Goal: Transaction & Acquisition: Purchase product/service

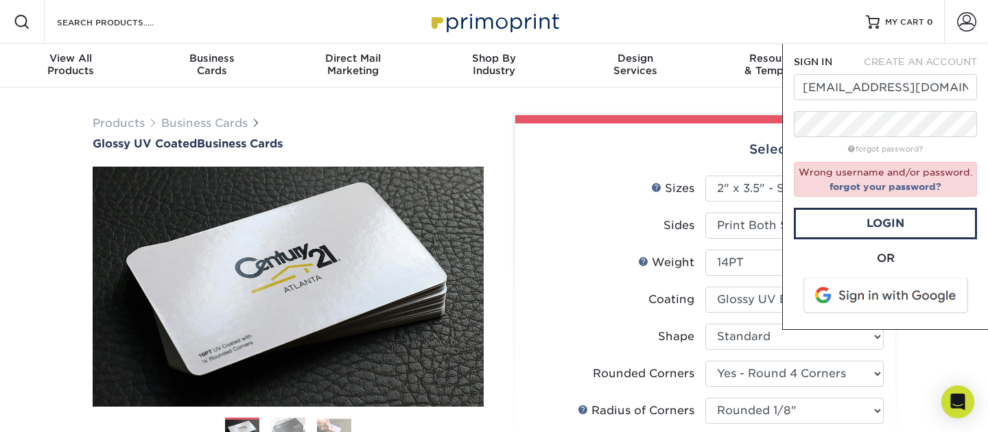
select select "2.00x3.50"
select select "7672df9e-0e0a-464d-8e1f-920c575e4da3"
select select "589680c7-ee9a-431b-9d12-d7aeb1386a97"
select select "3b5148f1-0588-4f88-a218-97bcfdce65c1"
select select "upload"
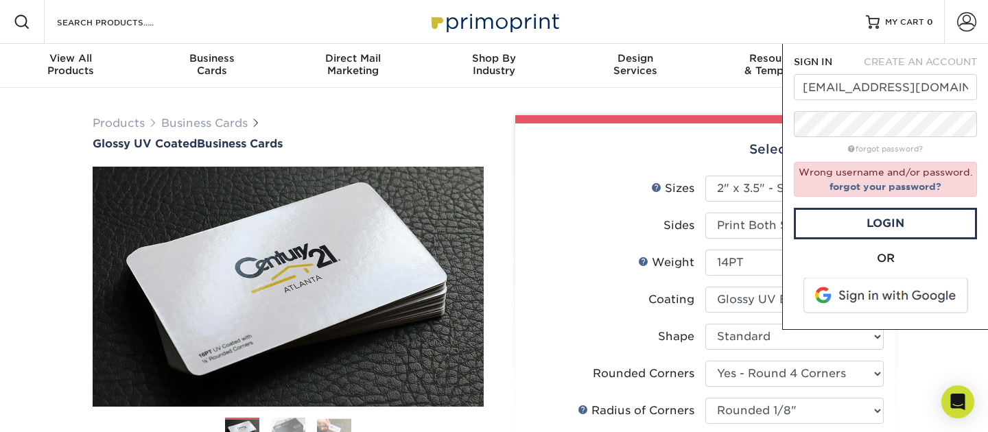
select select "1000 – $74.00"
click at [891, 84] on input "jillmills@vancouverchurch.org" at bounding box center [885, 87] width 183 height 26
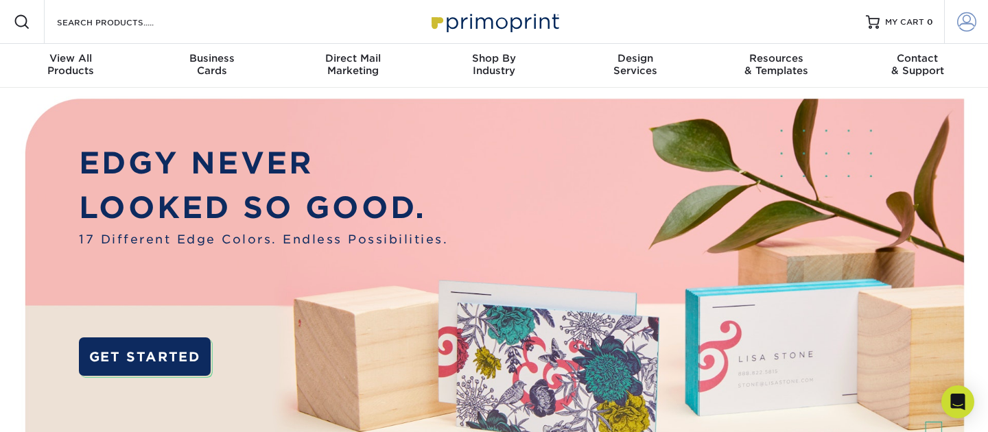
click at [963, 17] on span at bounding box center [966, 21] width 19 height 19
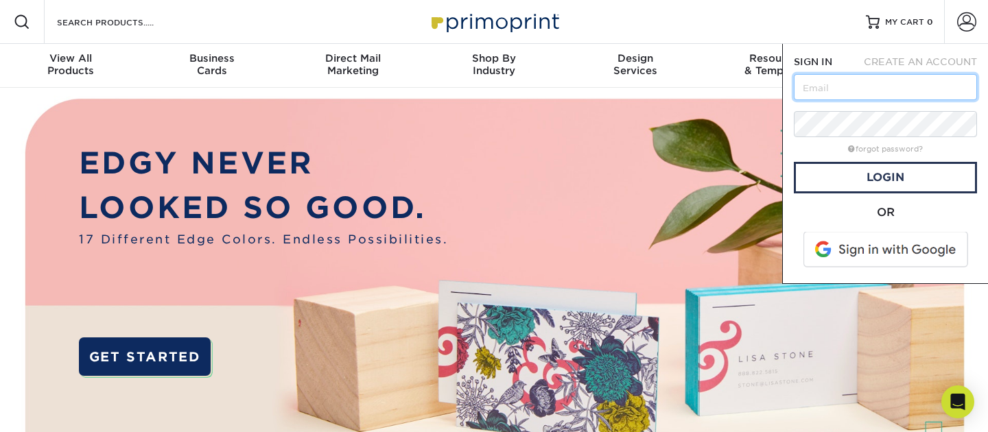
click at [888, 86] on input "text" at bounding box center [885, 87] width 183 height 26
type input "jillmills@vancouverchurch.org"
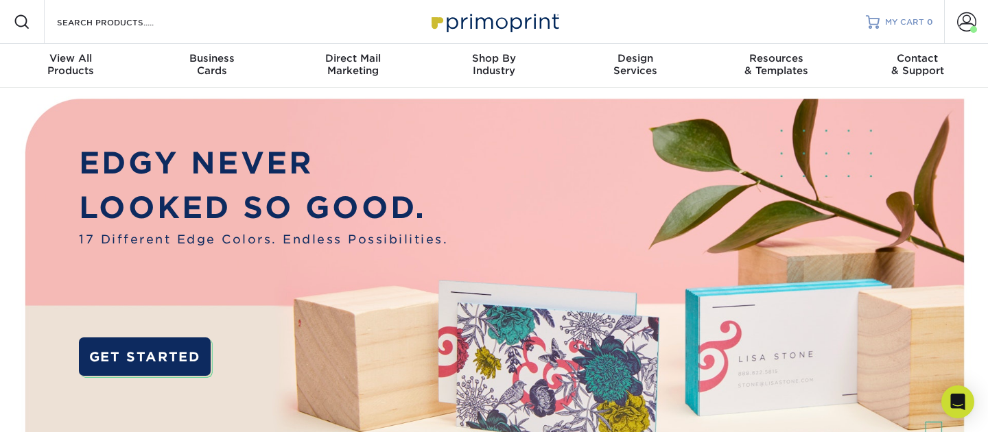
click at [886, 26] on link "MY CART 0" at bounding box center [899, 22] width 67 height 44
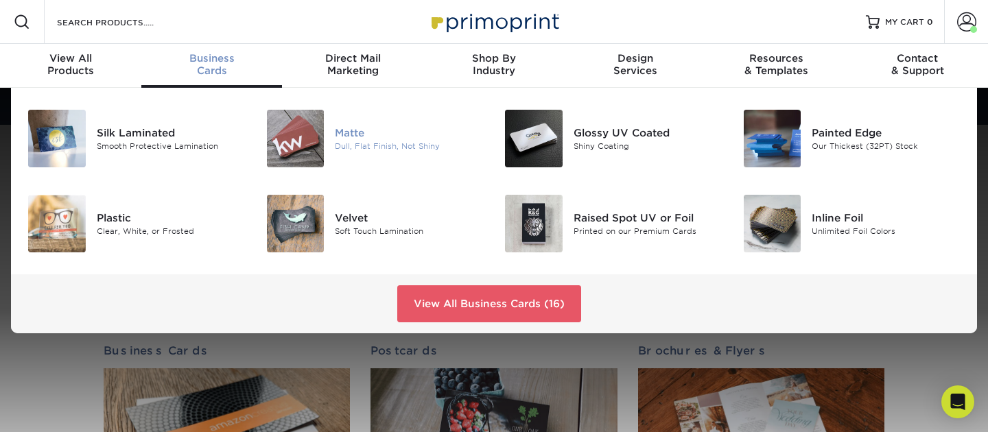
click at [327, 138] on div at bounding box center [296, 139] width 80 height 58
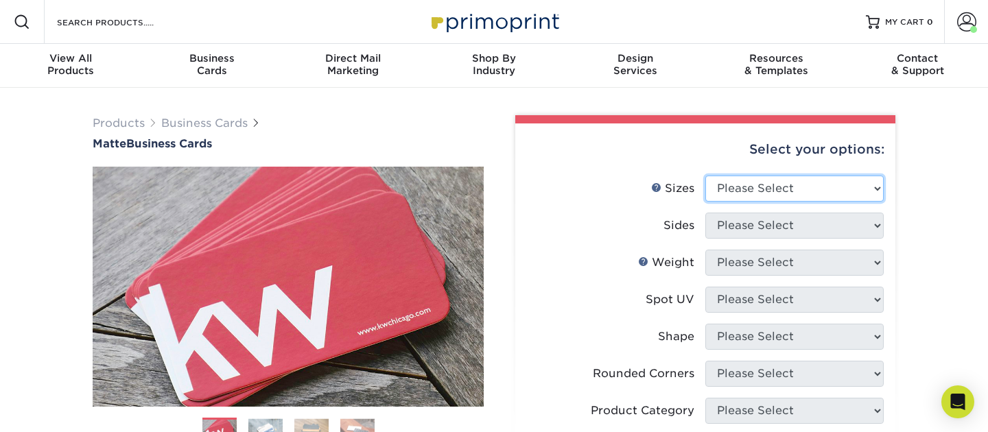
click at [777, 192] on select "Please Select 1.5" x 3.5" - Mini 1.75" x 3.5" - Mini 2" x 2" - Square 2" x 3" -…" at bounding box center [794, 189] width 178 height 26
select select "2.00x3.50"
click option "2" x 3.5" - Standard" at bounding box center [0, 0] width 0 height 0
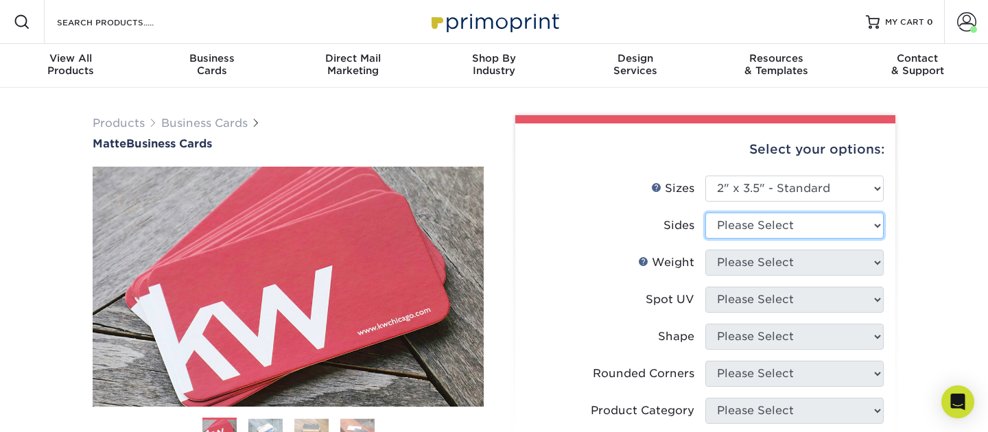
click at [781, 230] on select "Please Select Print Both Sides Print Front Only" at bounding box center [794, 226] width 178 height 26
select select "13abbda7-1d64-4f25-8bb2-c179b224825d"
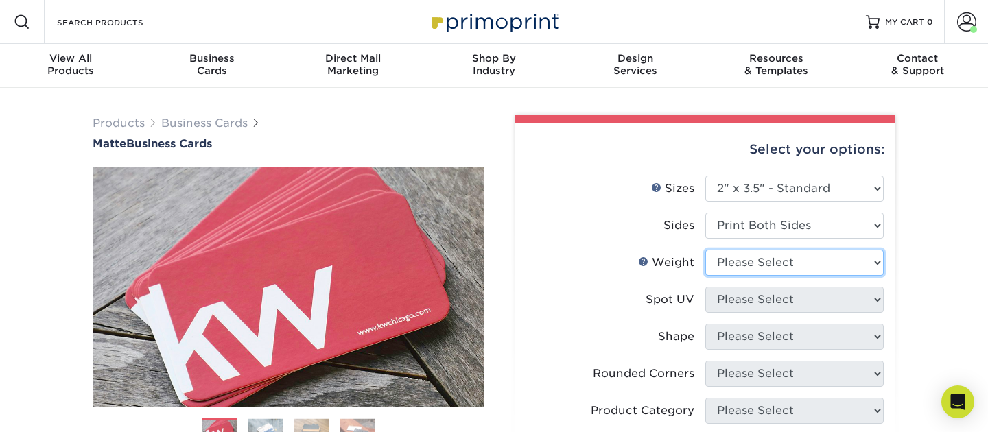
click at [791, 264] on select "Please Select 16PT 14PT" at bounding box center [794, 263] width 178 height 26
select select "16PT"
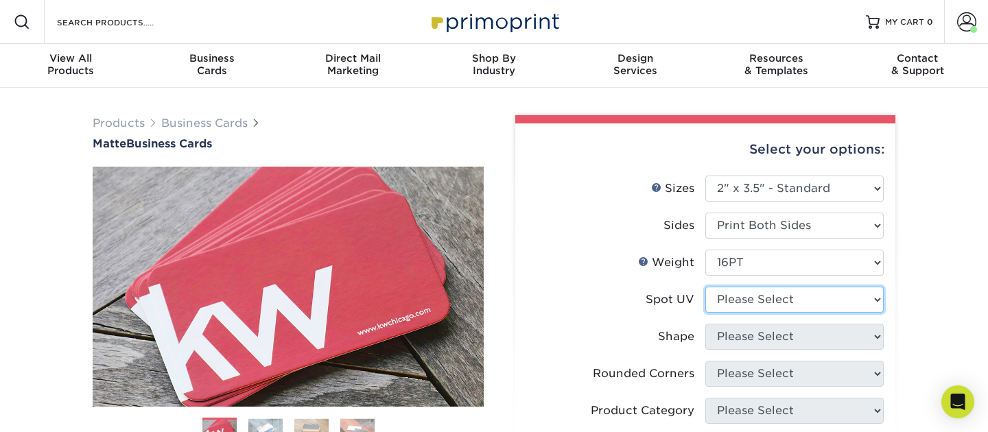
select select "3"
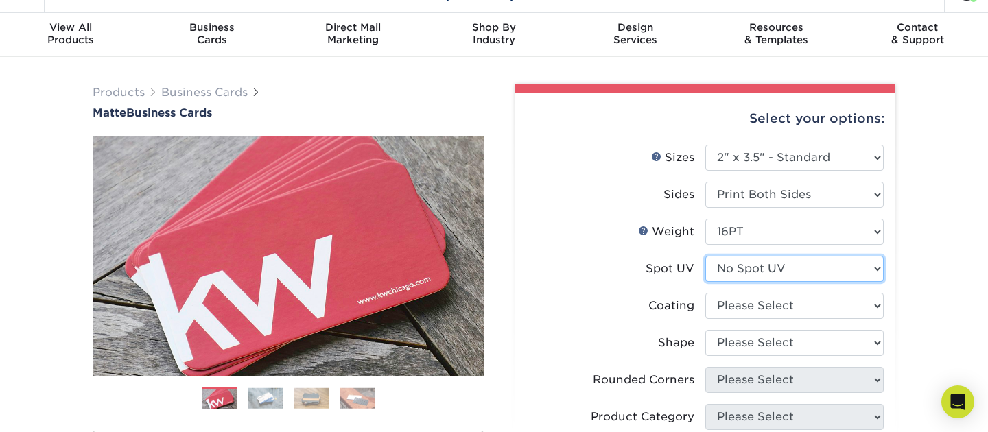
scroll to position [34, 0]
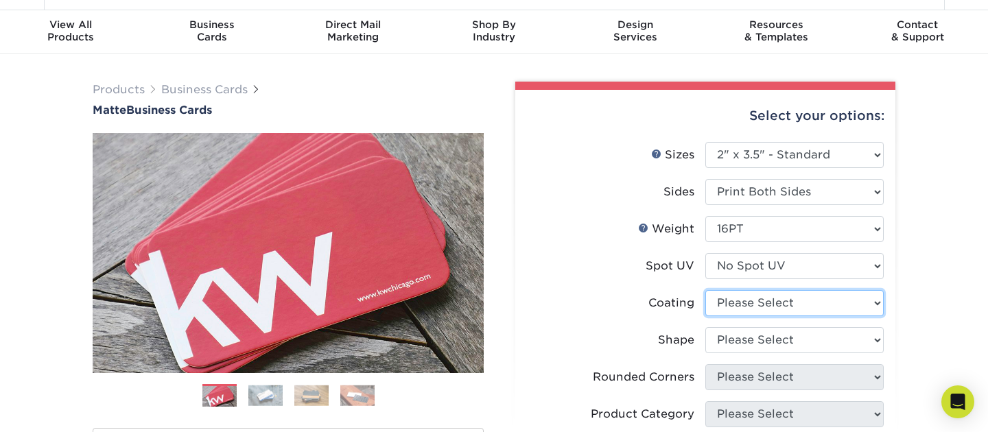
click at [777, 311] on select at bounding box center [794, 303] width 178 height 26
select select "121bb7b5-3b4d-429f-bd8d-bbf80e953313"
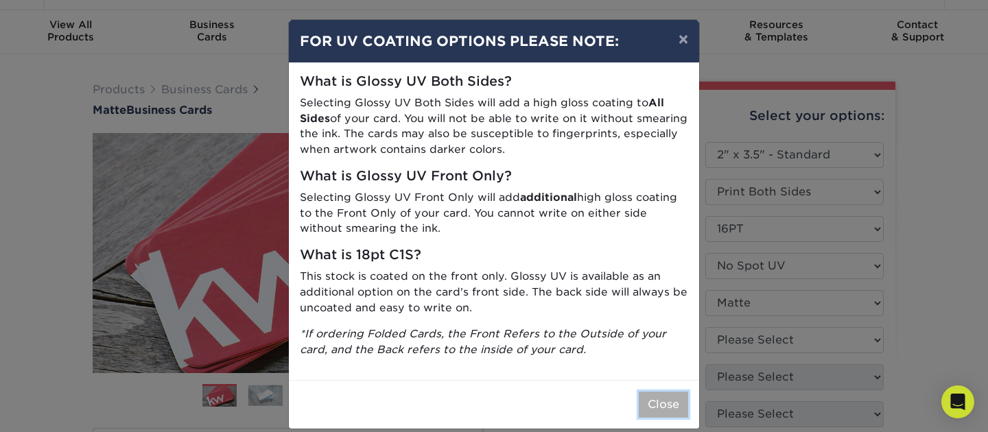
click at [653, 402] on button "Close" at bounding box center [663, 405] width 49 height 26
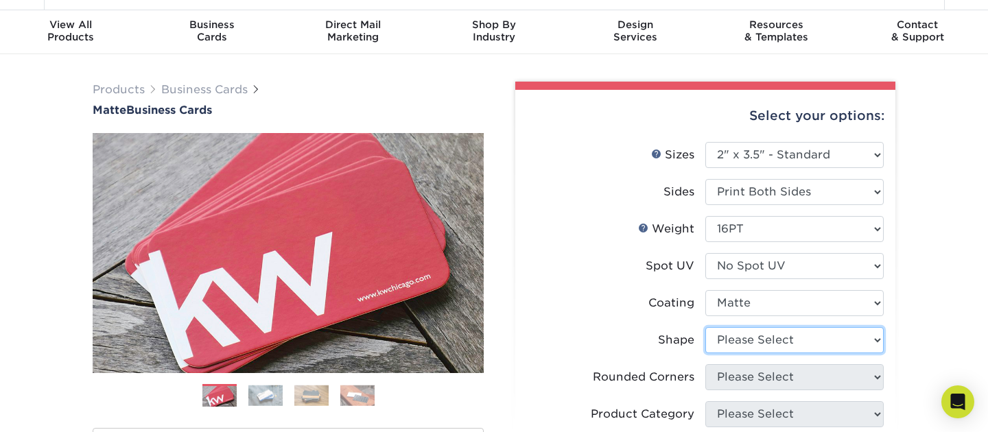
select select "standard"
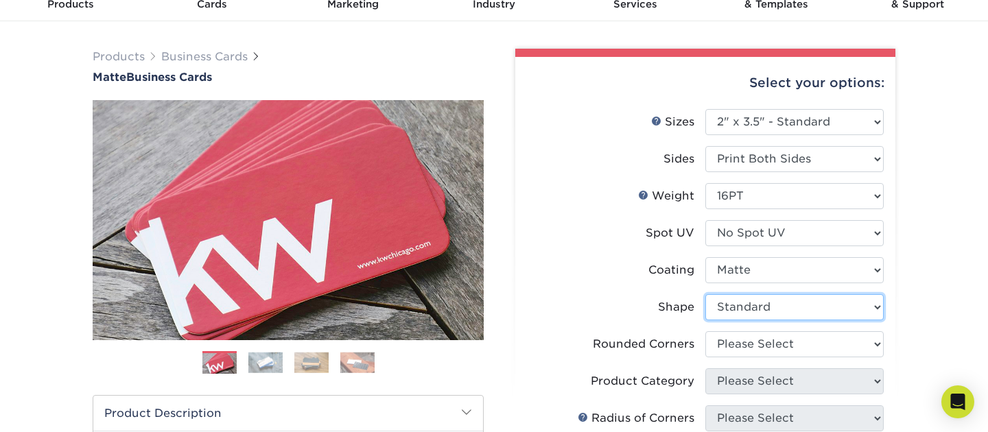
scroll to position [71, 0]
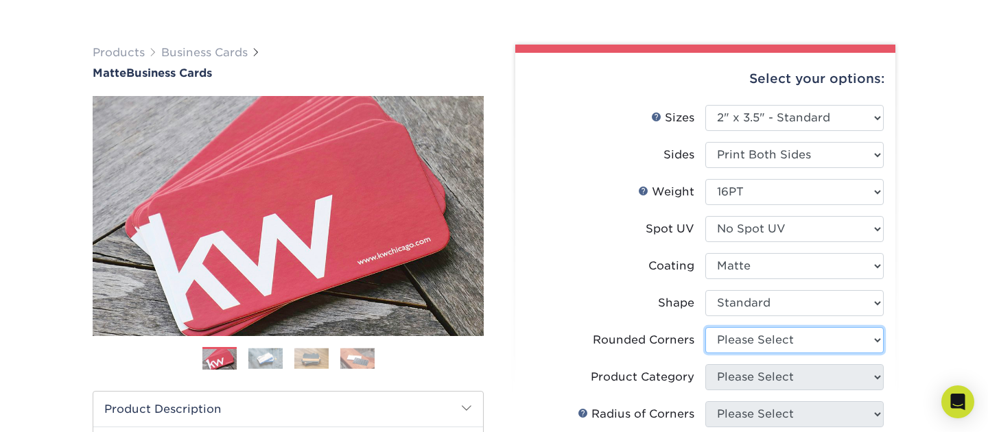
select select "7672df9e-0e0a-464d-8e1f-920c575e4da3"
click option "Yes - Round 4 Corners" at bounding box center [0, 0] width 0 height 0
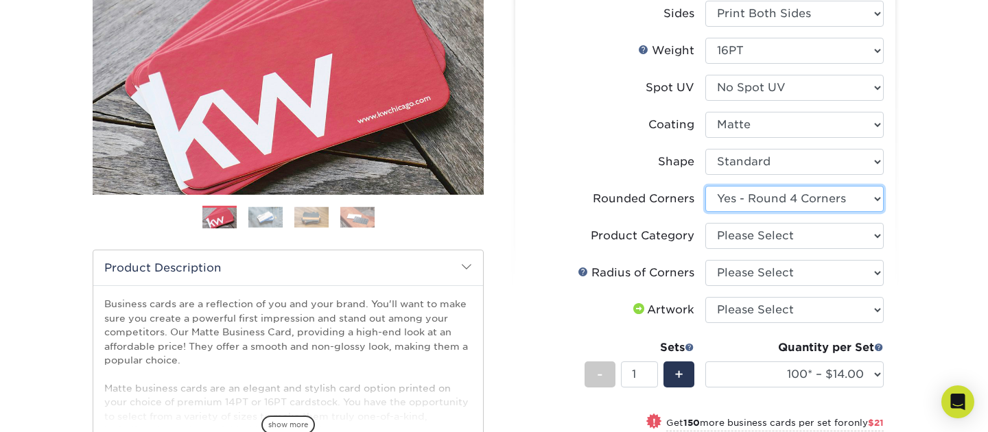
scroll to position [213, 0]
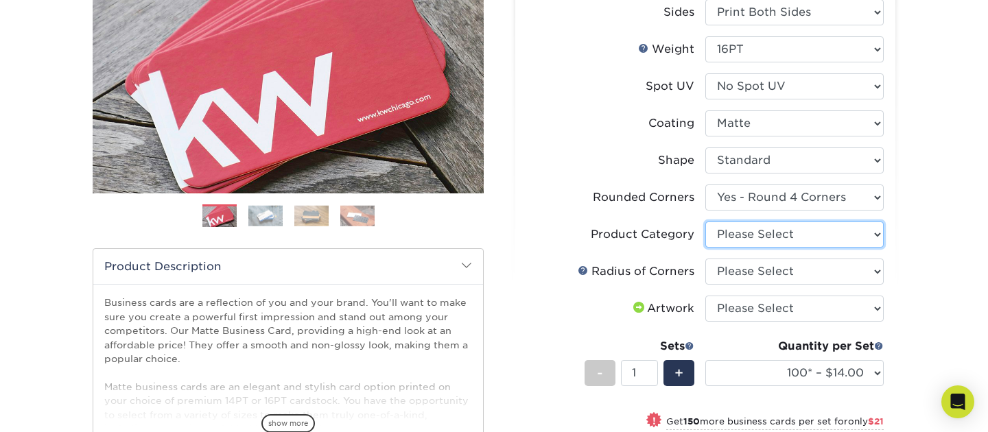
select select "3b5148f1-0588-4f88-a218-97bcfdce65c1"
click option "Business Cards" at bounding box center [0, 0] width 0 height 0
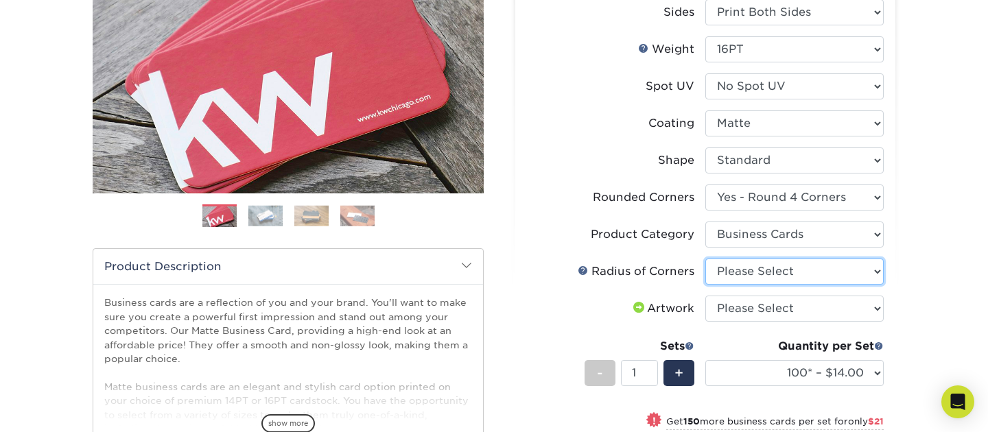
click at [858, 281] on select "Please Select Rounded 1/8" Rounded 1/4"" at bounding box center [794, 272] width 178 height 26
select select "589680c7-ee9a-431b-9d12-d7aeb1386a97"
click option "Rounded 1/8"" at bounding box center [0, 0] width 0 height 0
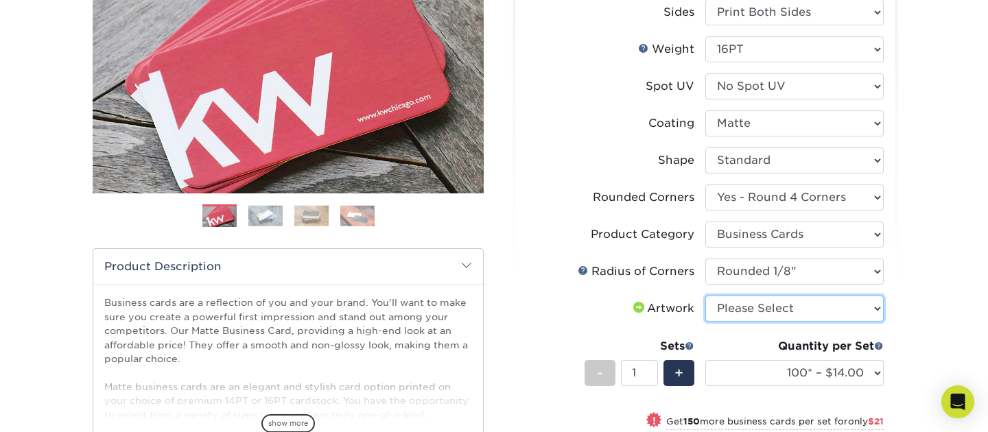
click at [834, 313] on select "Please Select I will upload files I need a design - $100" at bounding box center [794, 309] width 178 height 26
select select "upload"
click option "I will upload files" at bounding box center [0, 0] width 0 height 0
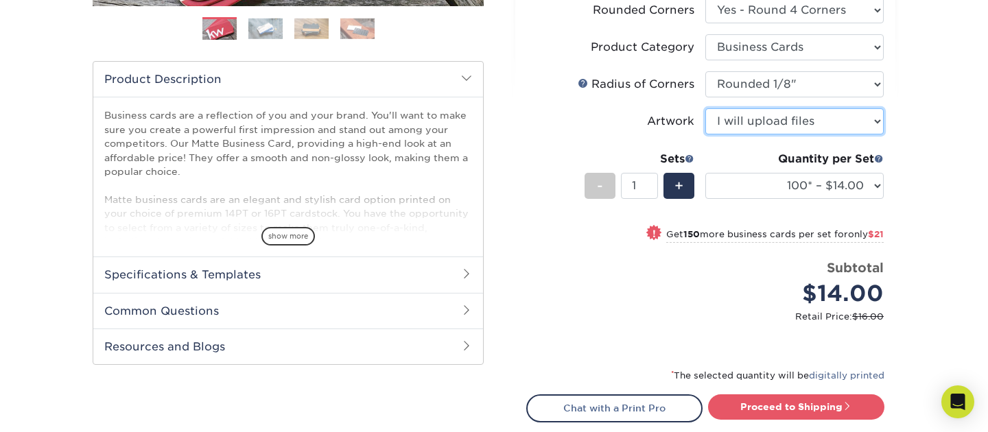
scroll to position [428, 0]
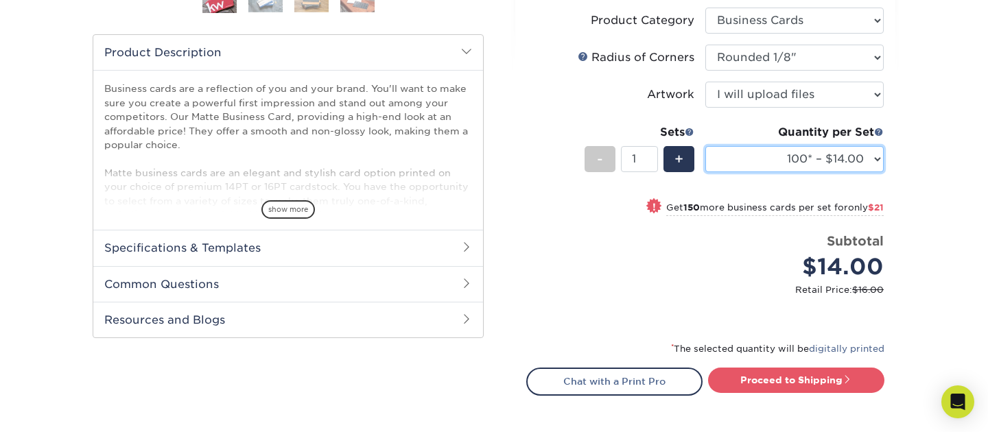
select select "1000 – $86.00"
click option "1000 – $86.00" at bounding box center [0, 0] width 0 height 0
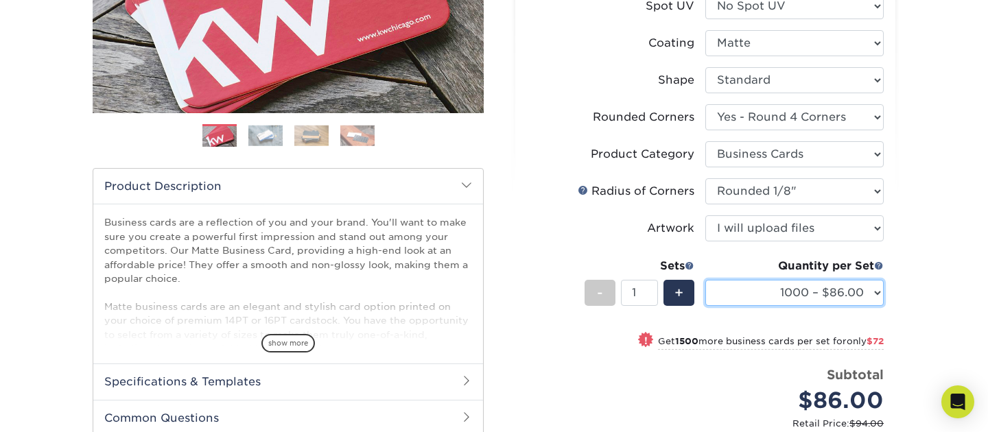
scroll to position [411, 0]
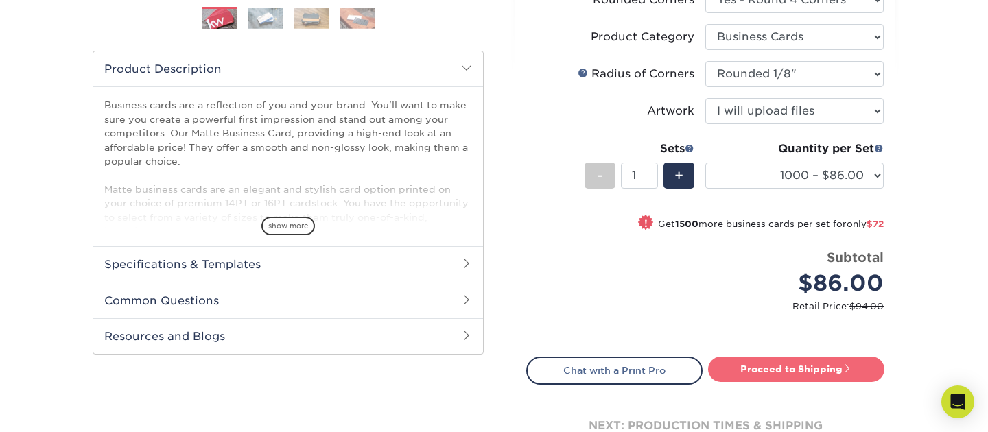
click at [802, 369] on link "Proceed to Shipping" at bounding box center [796, 369] width 176 height 25
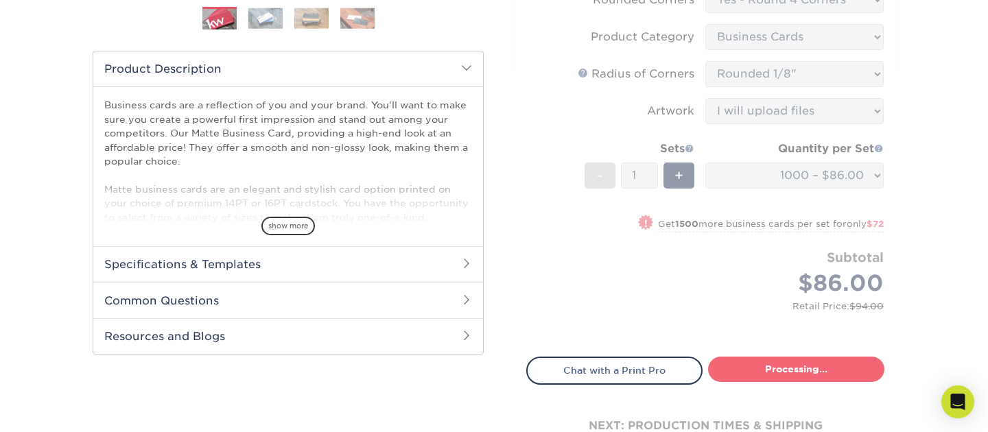
type input "Set 1"
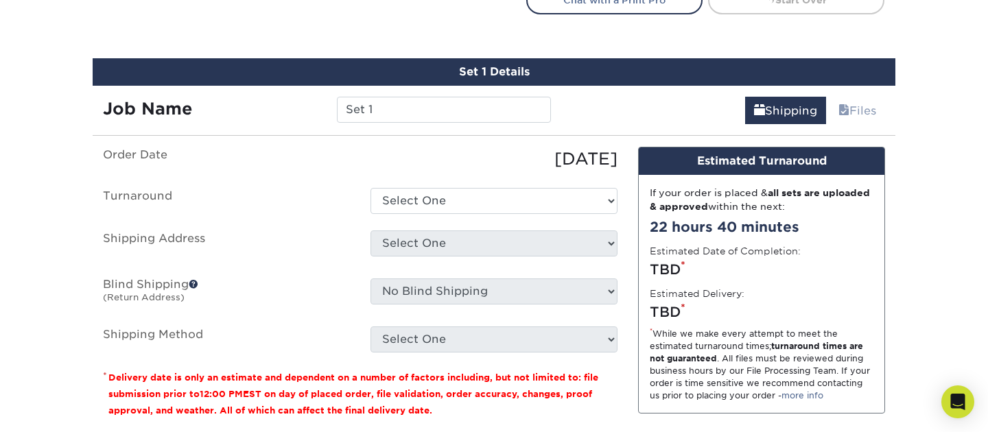
scroll to position [805, 0]
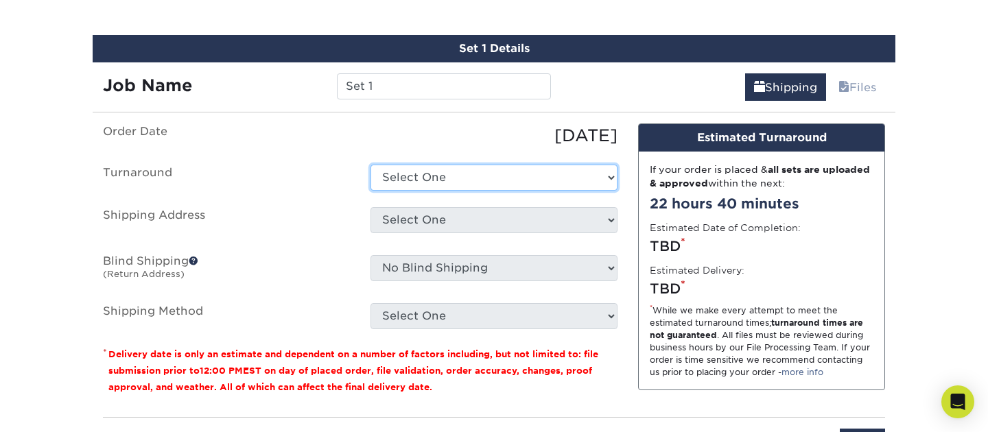
select select "fbd49659-0c5e-4fa7-8e72-fd75aa73330a"
click option "2-4 Business Days" at bounding box center [0, 0] width 0 height 0
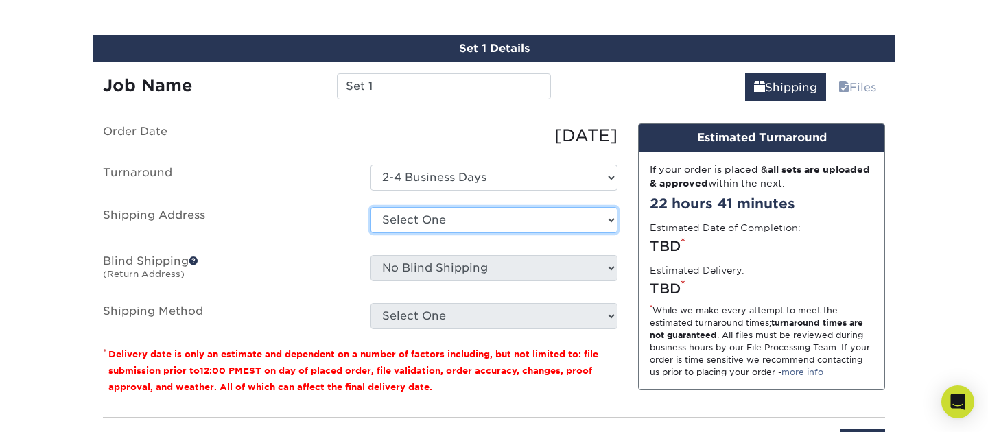
select select "98267"
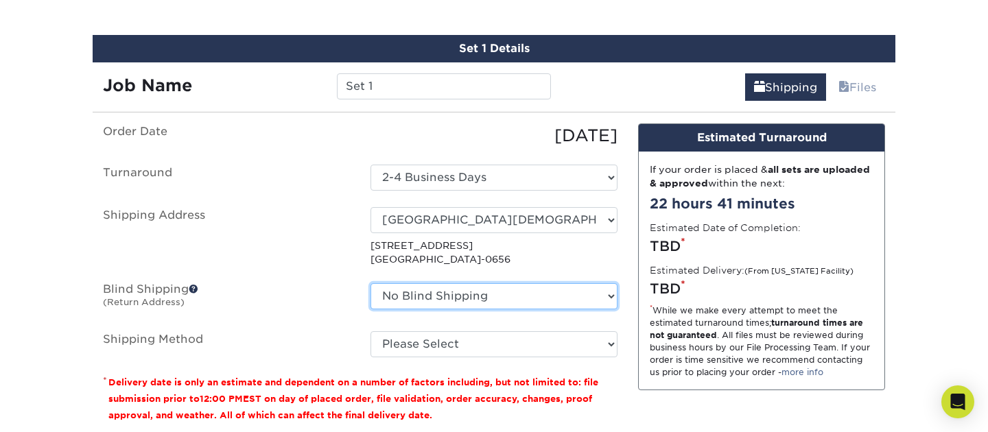
click option "No Blind Shipping" at bounding box center [0, 0] width 0 height 0
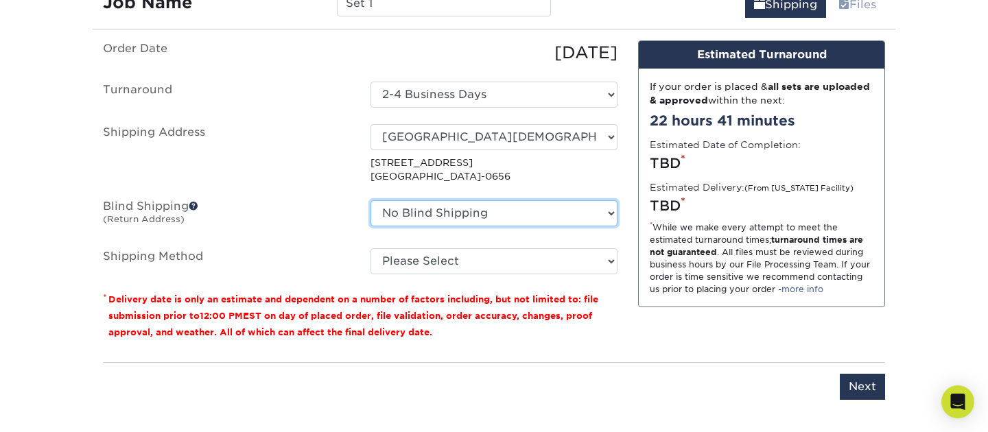
scroll to position [889, 0]
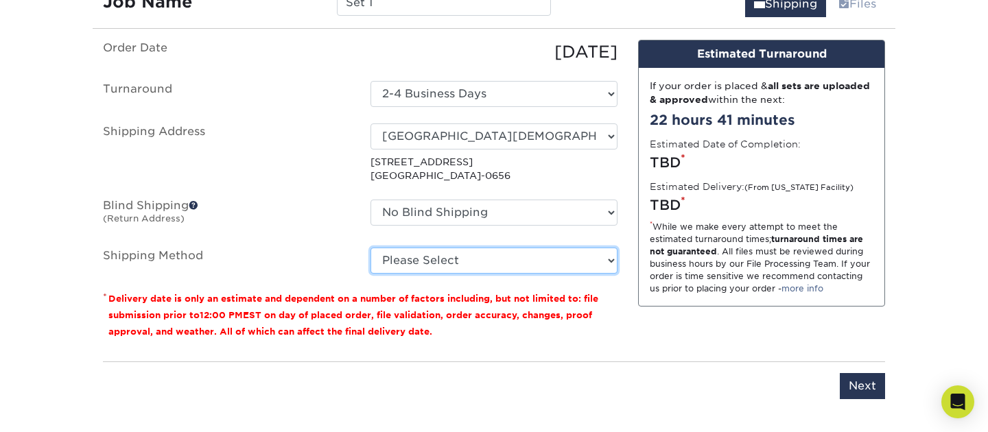
click at [604, 260] on select "Please Select Ground Shipping (+$8.96) 3 Day Shipping Service (+$15.58) 2 Day A…" at bounding box center [494, 261] width 247 height 26
click option "2 Day Air Shipping (+$16.64)" at bounding box center [0, 0] width 0 height 0
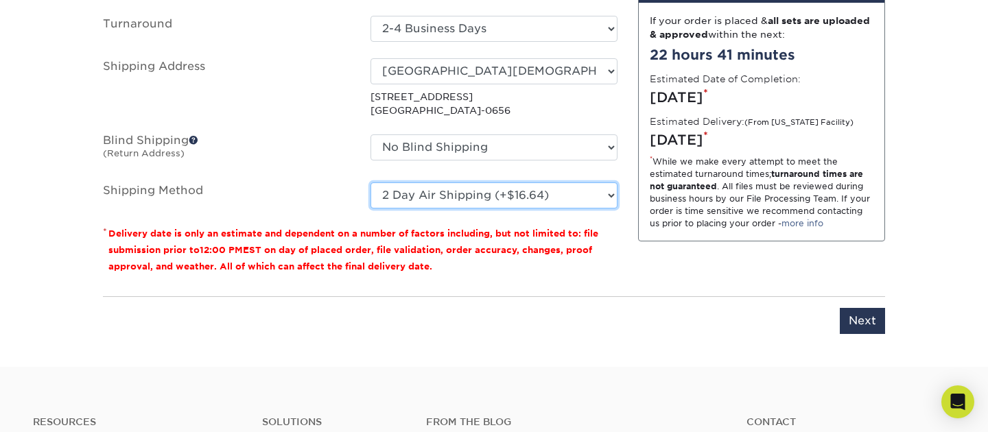
scroll to position [959, 0]
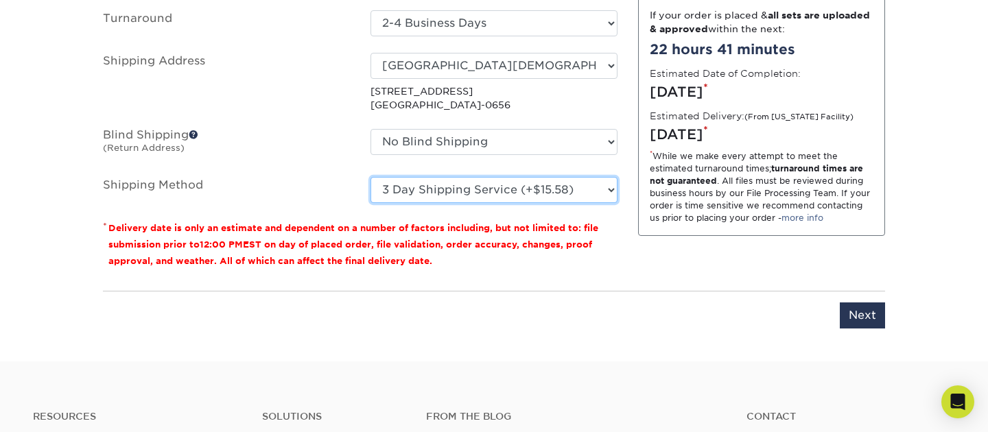
click option "3 Day Shipping Service (+$15.58)" at bounding box center [0, 0] width 0 height 0
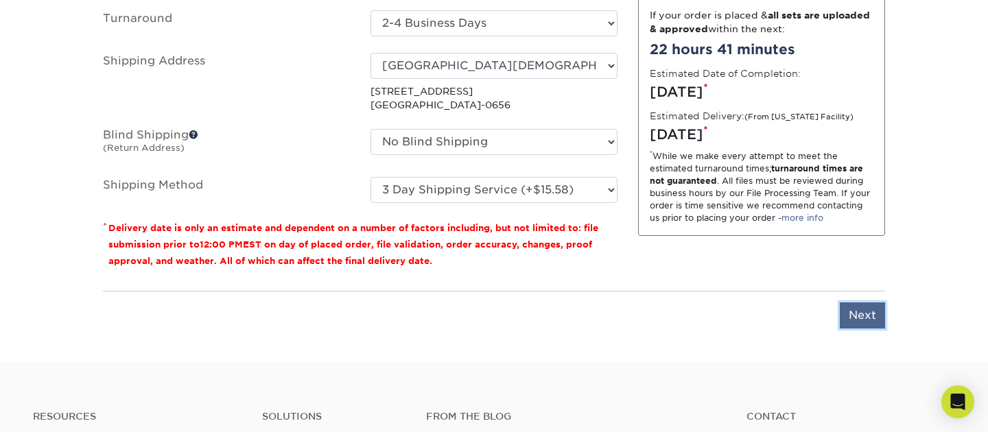
click at [856, 314] on input "Next" at bounding box center [862, 316] width 45 height 26
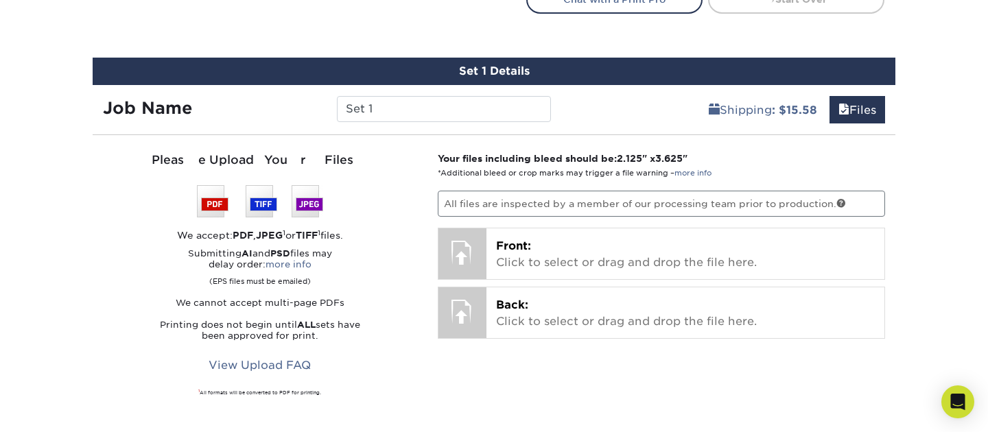
scroll to position [778, 0]
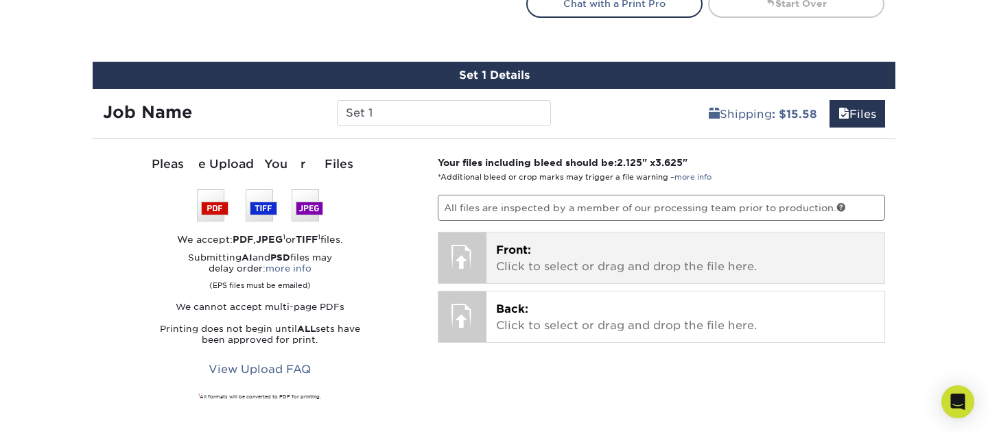
click at [547, 251] on p "Front: Click to select or drag and drop the file here." at bounding box center [685, 258] width 379 height 33
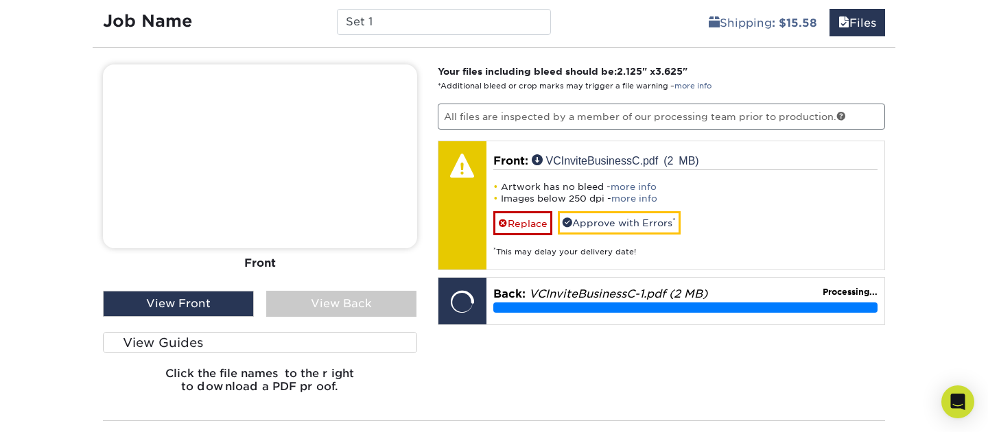
scroll to position [870, 0]
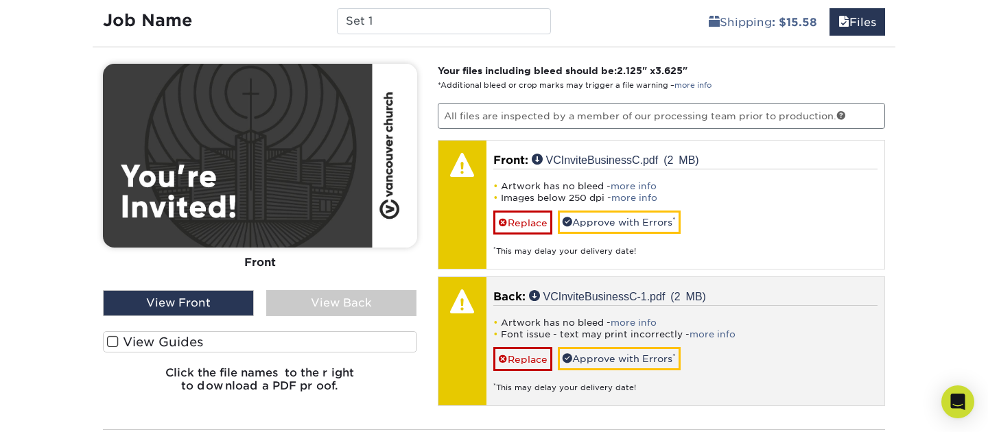
click at [463, 309] on div at bounding box center [462, 301] width 48 height 48
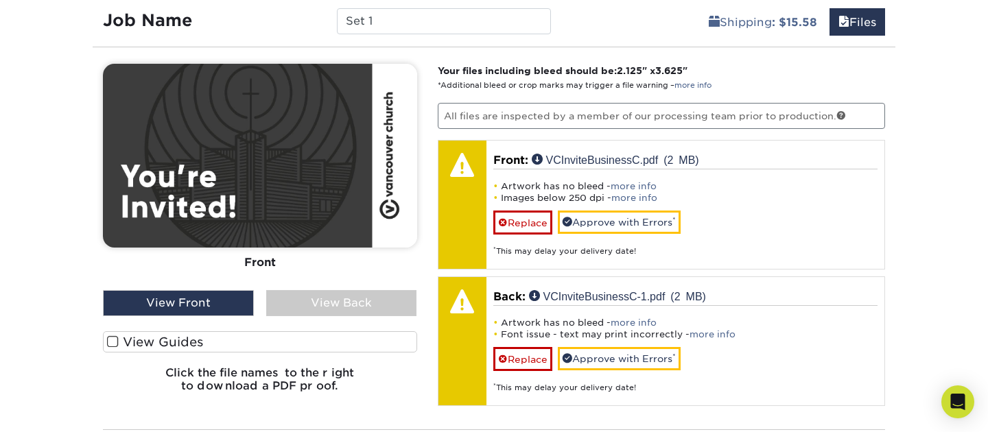
click at [316, 308] on div "View Back" at bounding box center [341, 303] width 151 height 26
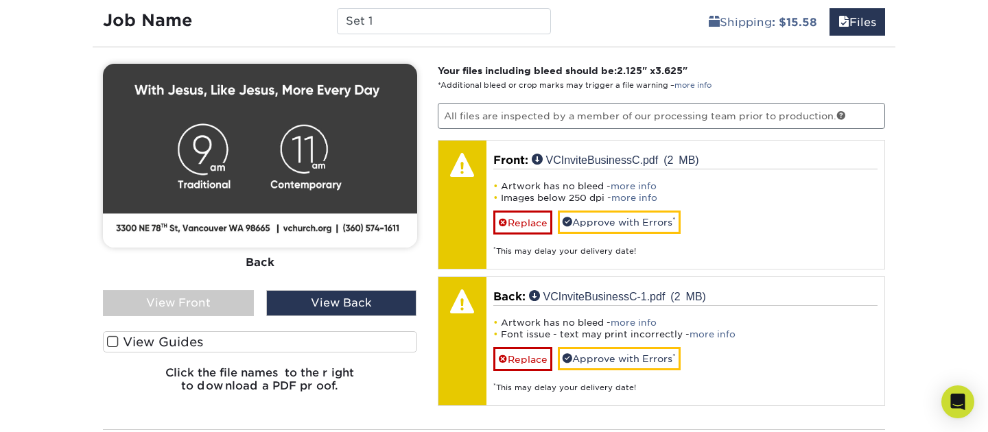
click at [235, 302] on div "View Front" at bounding box center [178, 303] width 151 height 26
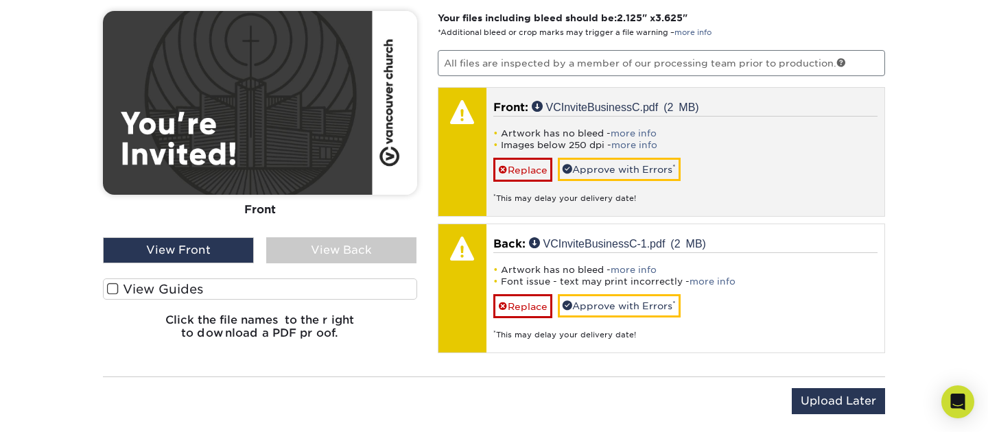
scroll to position [924, 0]
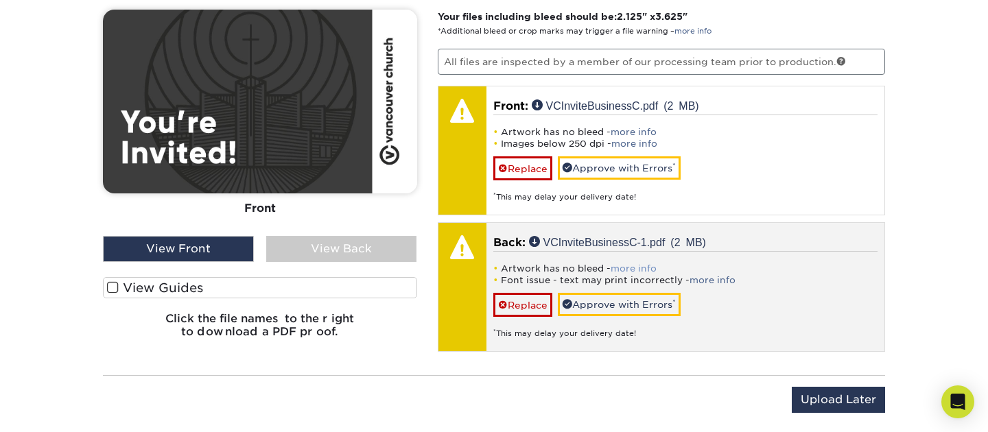
click at [631, 267] on link "more info" at bounding box center [634, 269] width 46 height 10
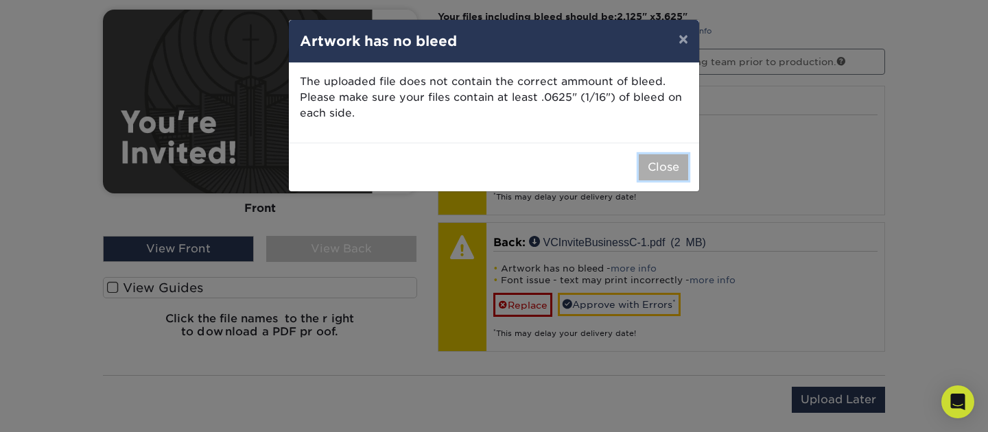
click at [672, 161] on button "Close" at bounding box center [663, 167] width 49 height 26
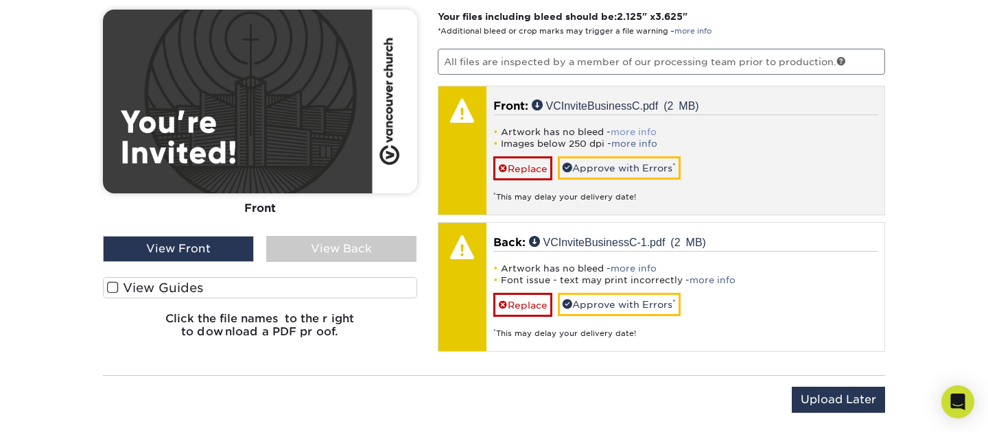
click at [638, 137] on link "more info" at bounding box center [634, 132] width 46 height 10
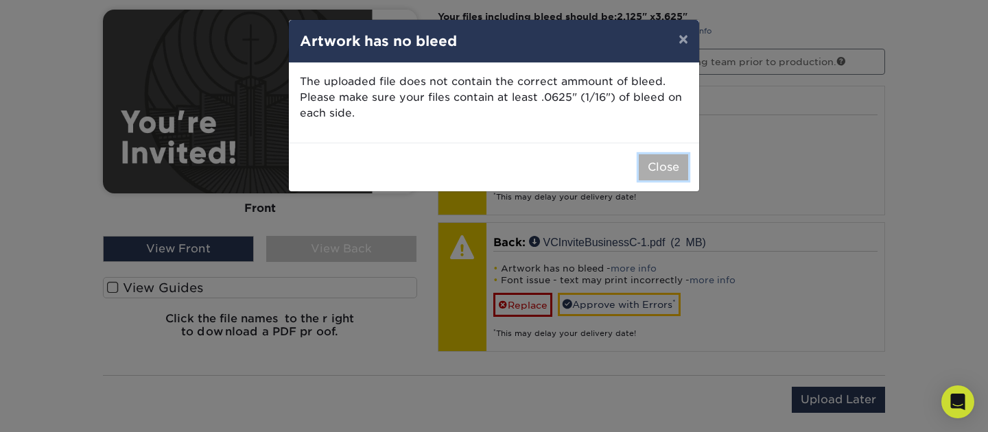
click at [660, 163] on button "Close" at bounding box center [663, 167] width 49 height 26
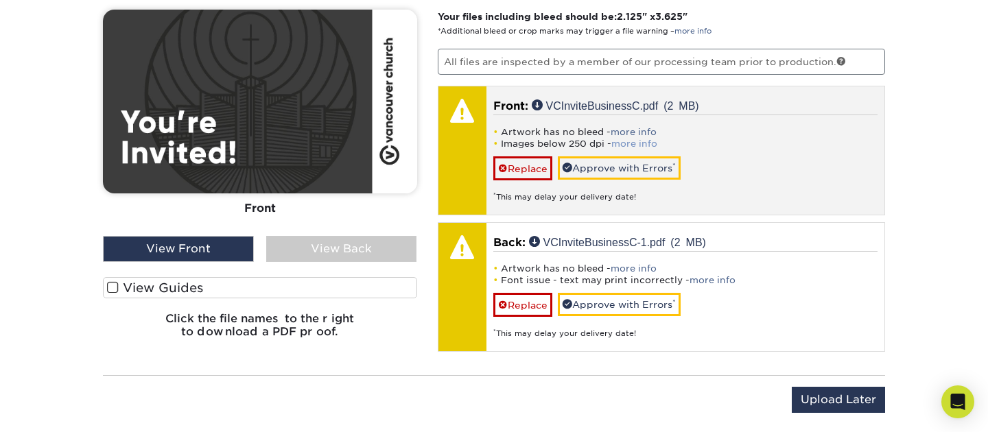
click at [644, 143] on link "more info" at bounding box center [634, 144] width 46 height 10
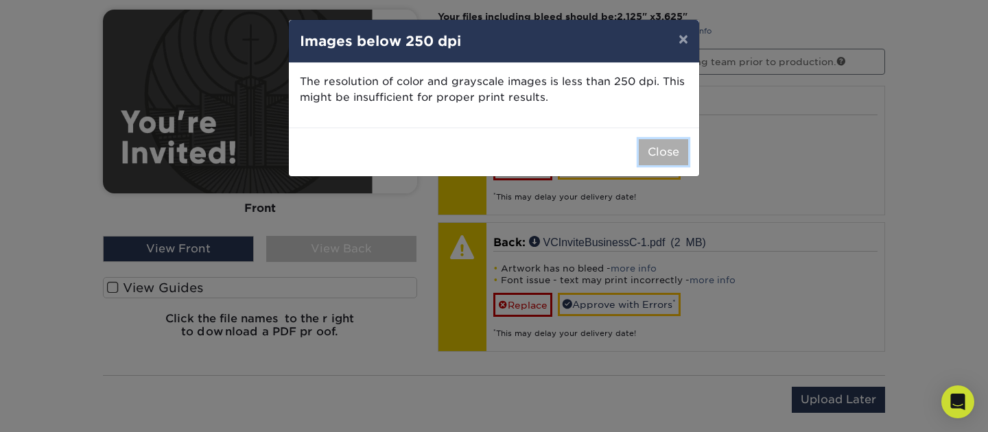
click at [651, 147] on button "Close" at bounding box center [663, 152] width 49 height 26
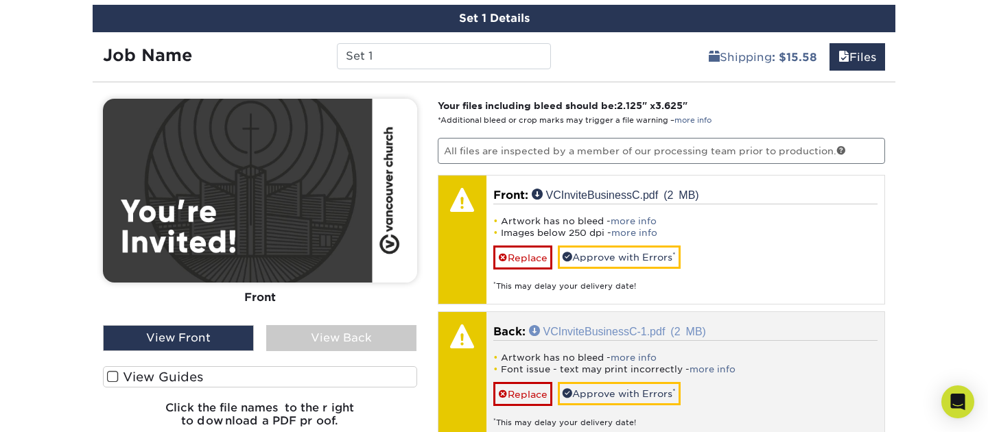
scroll to position [831, 0]
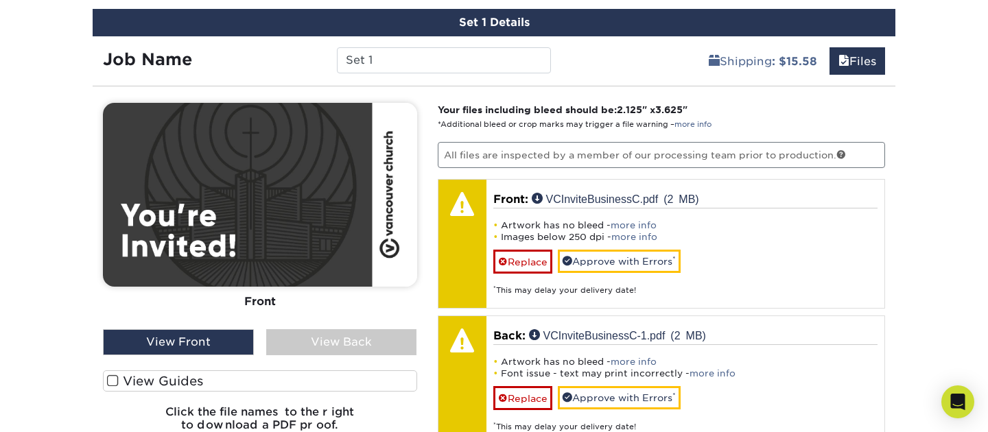
click at [383, 338] on div "View Back" at bounding box center [341, 342] width 151 height 26
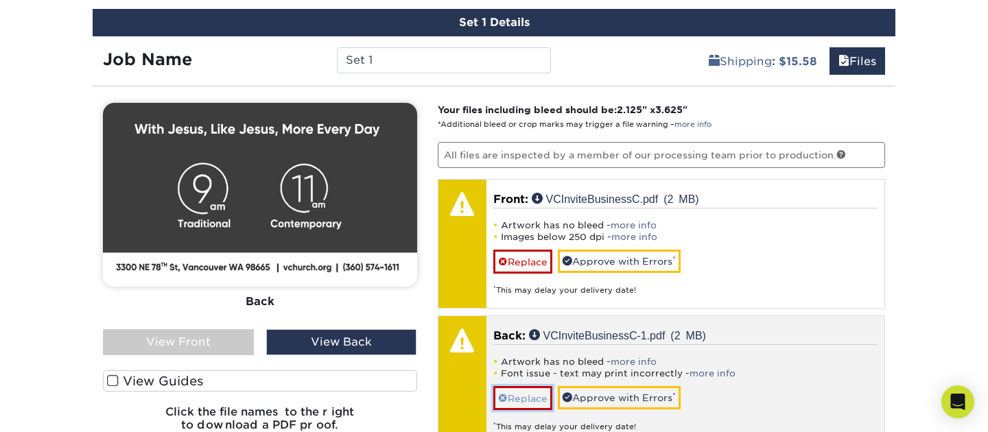
click at [527, 398] on link "Replace" at bounding box center [522, 398] width 59 height 24
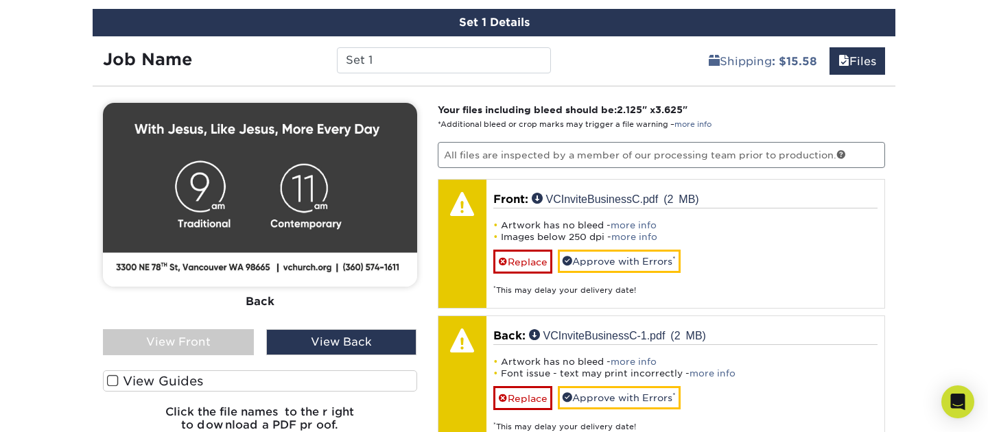
click at [218, 340] on div "View Front" at bounding box center [178, 342] width 151 height 26
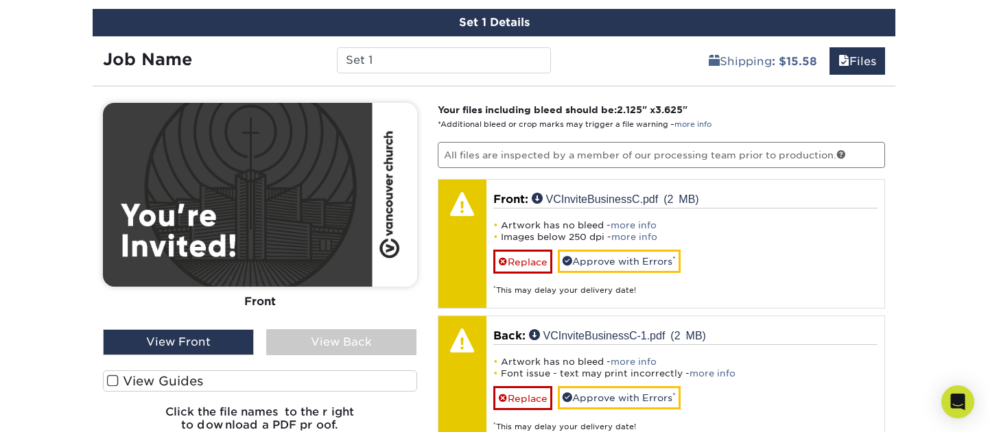
click at [339, 338] on div "View Back" at bounding box center [341, 342] width 151 height 26
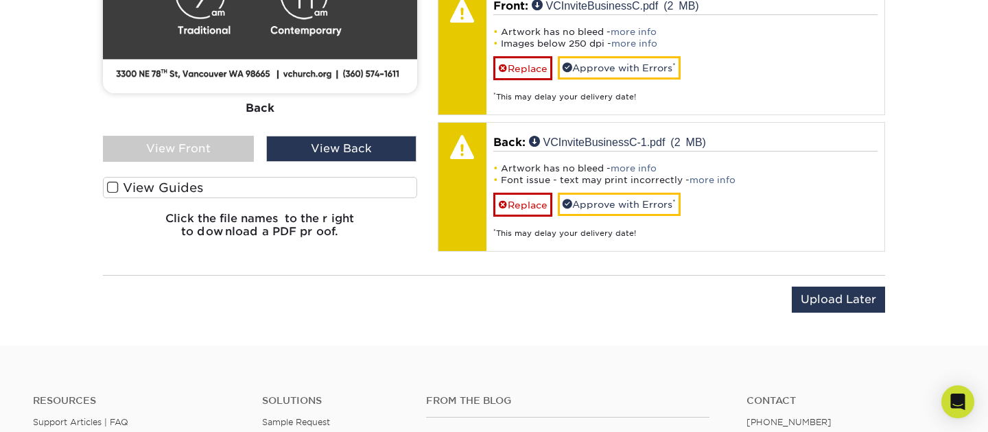
scroll to position [1022, 0]
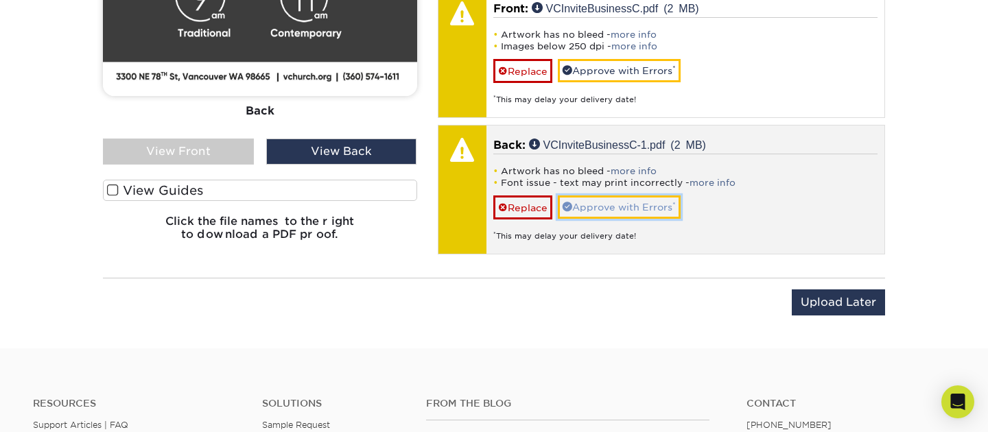
click at [587, 202] on link "Approve with Errors *" at bounding box center [619, 207] width 123 height 23
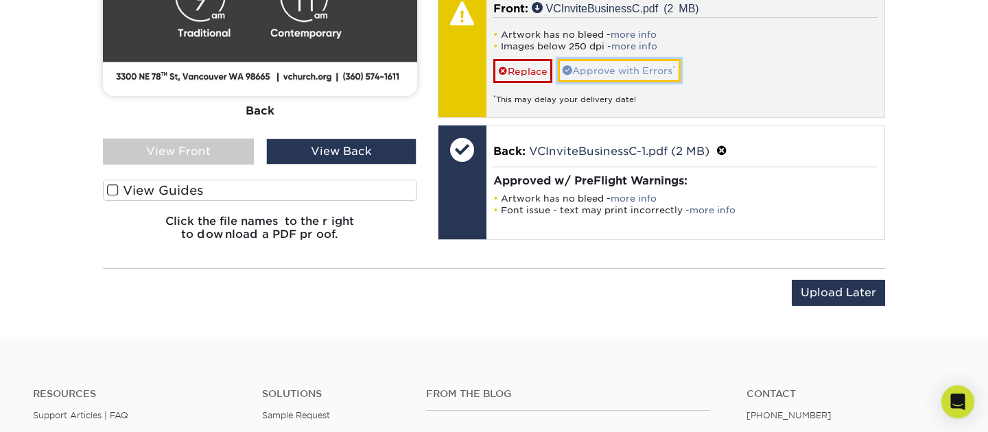
click at [619, 72] on link "Approve with Errors *" at bounding box center [619, 70] width 123 height 23
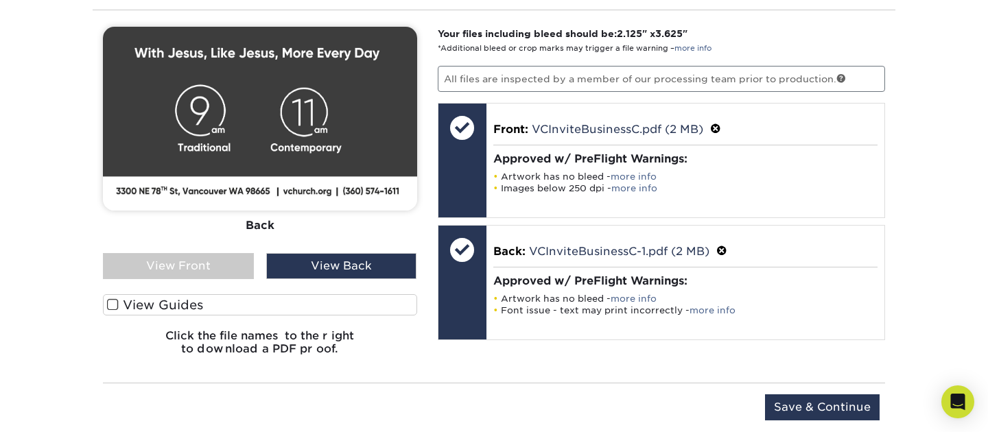
scroll to position [911, 0]
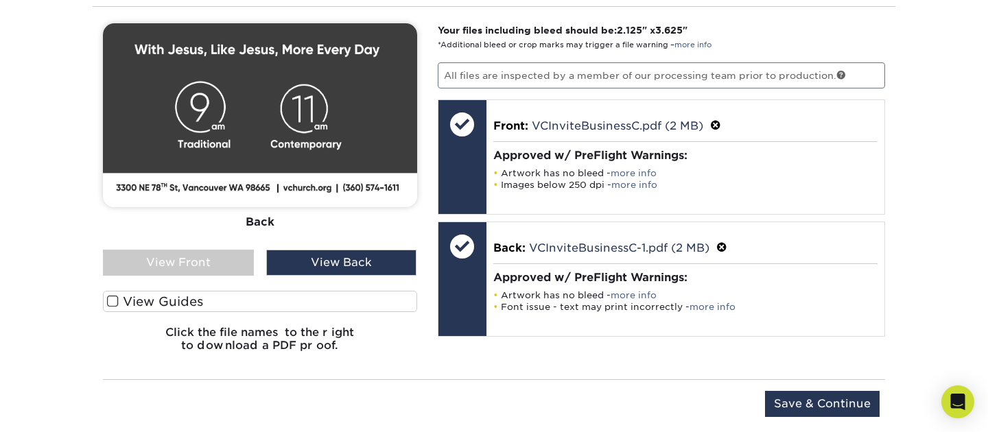
click at [209, 261] on div "View Front" at bounding box center [178, 263] width 151 height 26
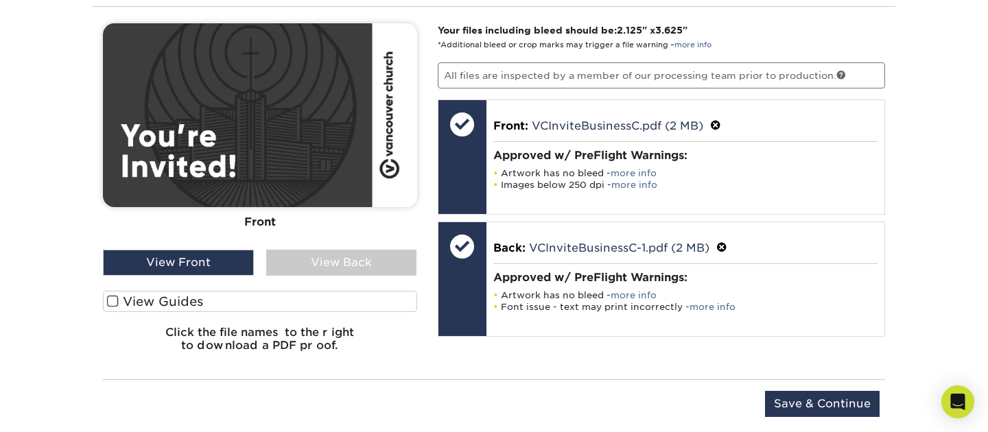
click at [315, 261] on div "View Back" at bounding box center [341, 263] width 151 height 26
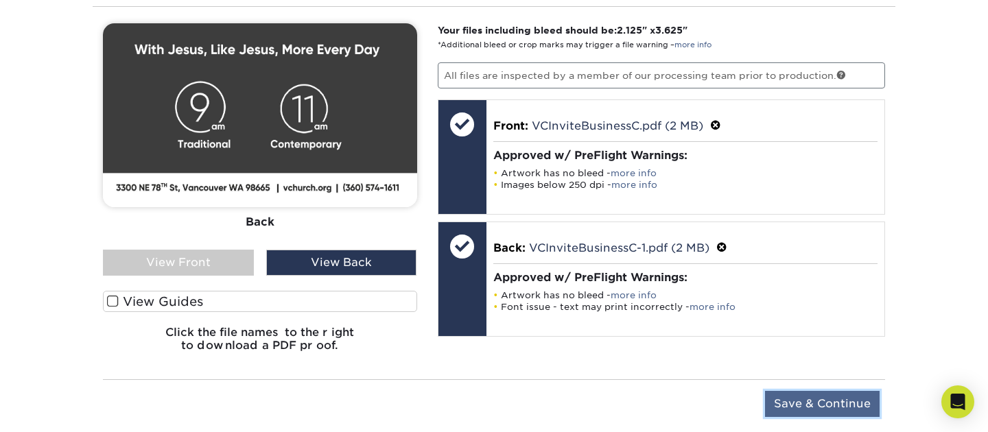
click at [795, 411] on input "Save & Continue" at bounding box center [822, 404] width 115 height 26
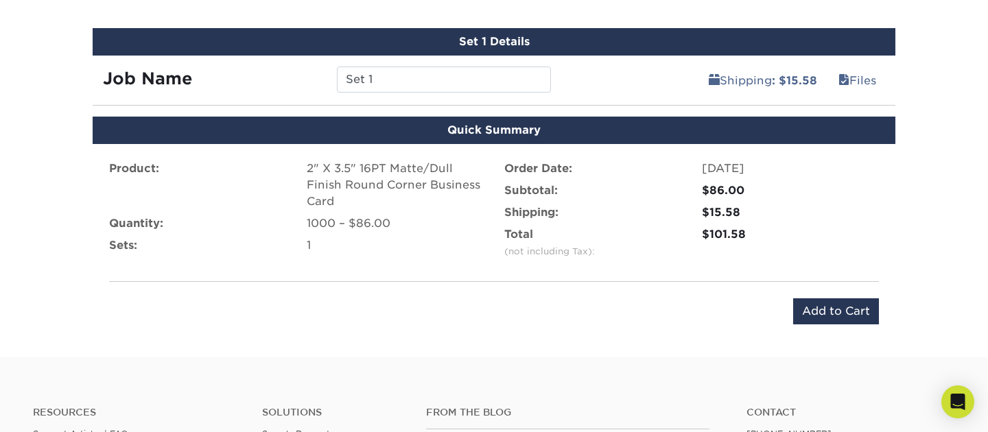
scroll to position [797, 0]
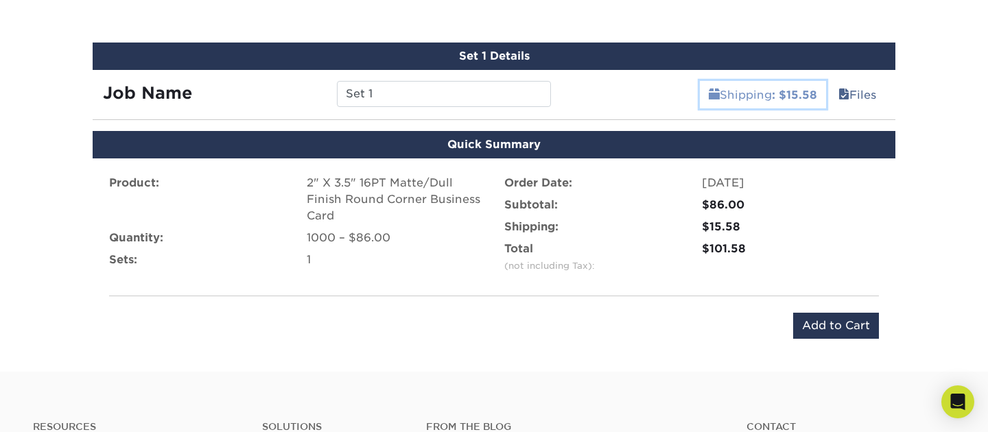
click at [757, 95] on link "Shipping : $15.58" at bounding box center [763, 94] width 126 height 27
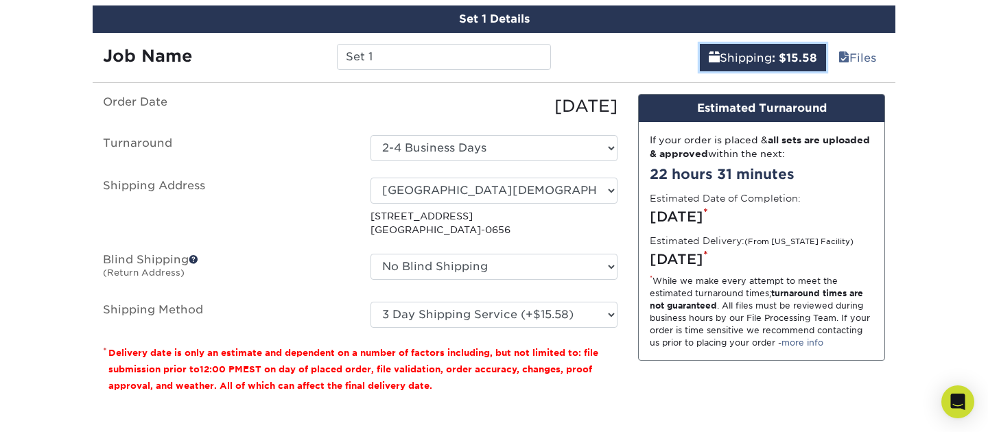
scroll to position [836, 0]
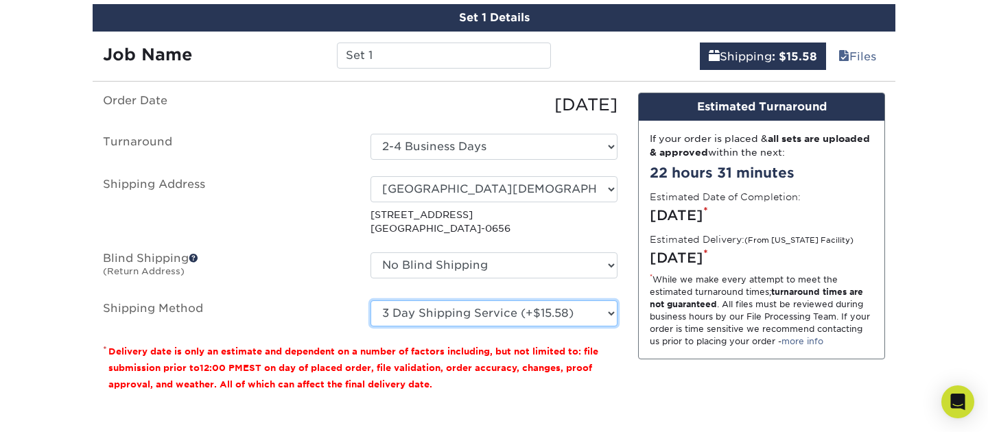
select select "02"
click option "2 Day Air Shipping (+$16.64)" at bounding box center [0, 0] width 0 height 0
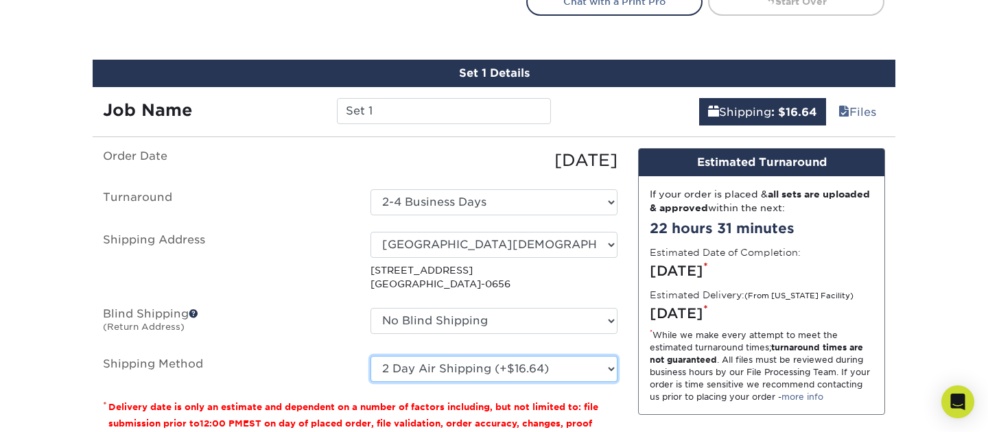
scroll to position [662, 0]
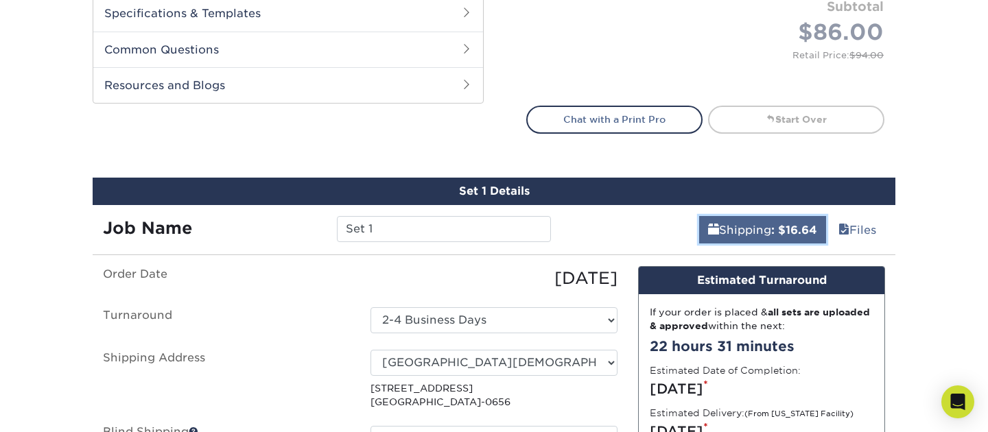
click at [746, 231] on link "Shipping : $16.64" at bounding box center [762, 229] width 127 height 27
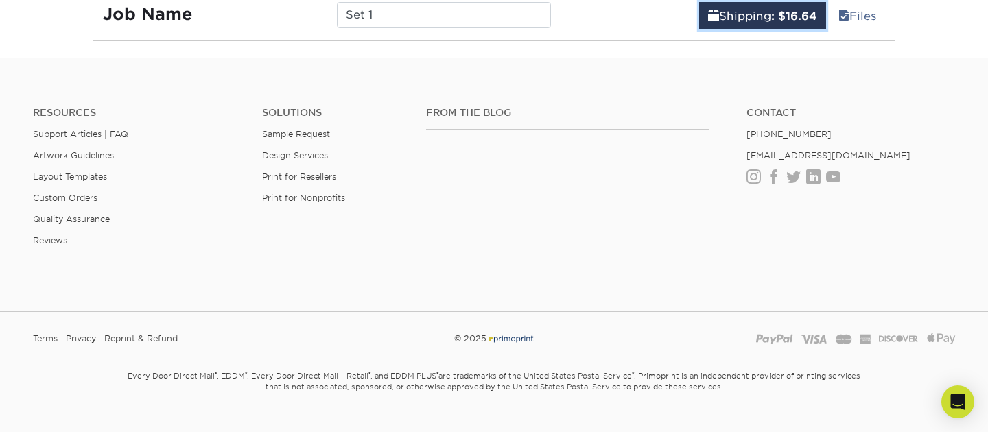
scroll to position [902, 0]
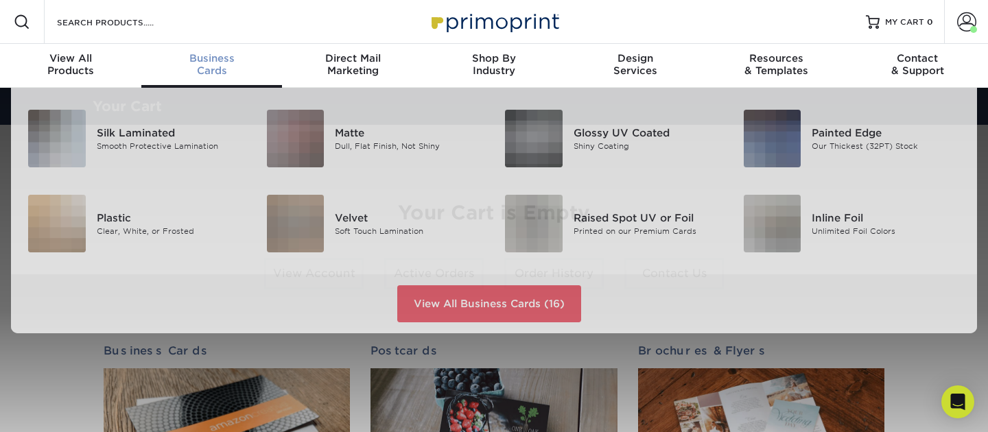
click at [211, 65] on span "Business" at bounding box center [211, 58] width 141 height 12
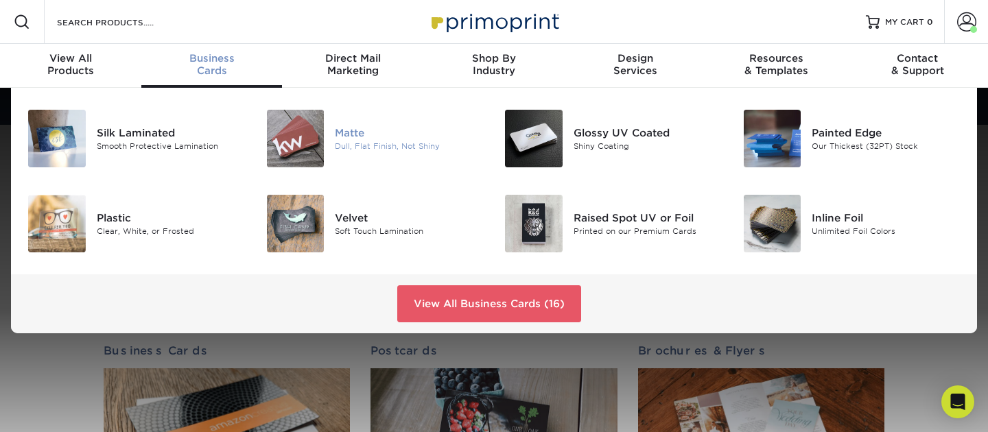
click at [313, 150] on img at bounding box center [296, 139] width 58 height 58
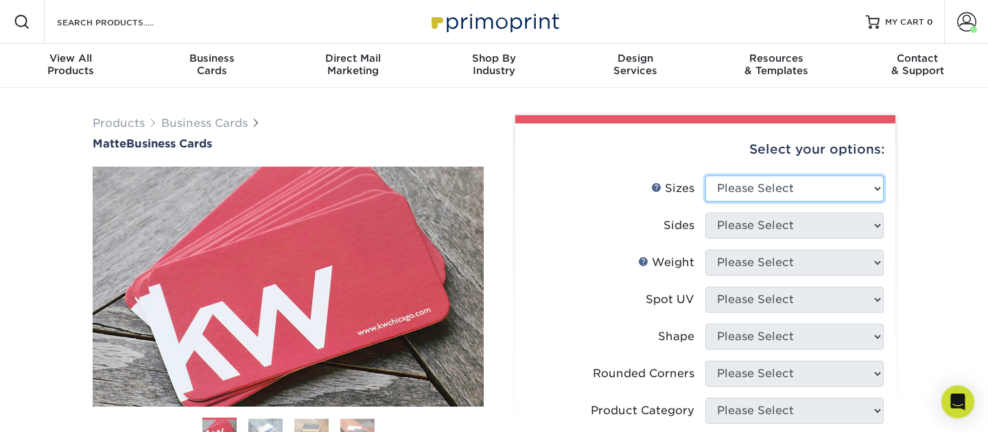
select select "2.00x3.50"
click option "2" x 3.5" - Standard" at bounding box center [0, 0] width 0 height 0
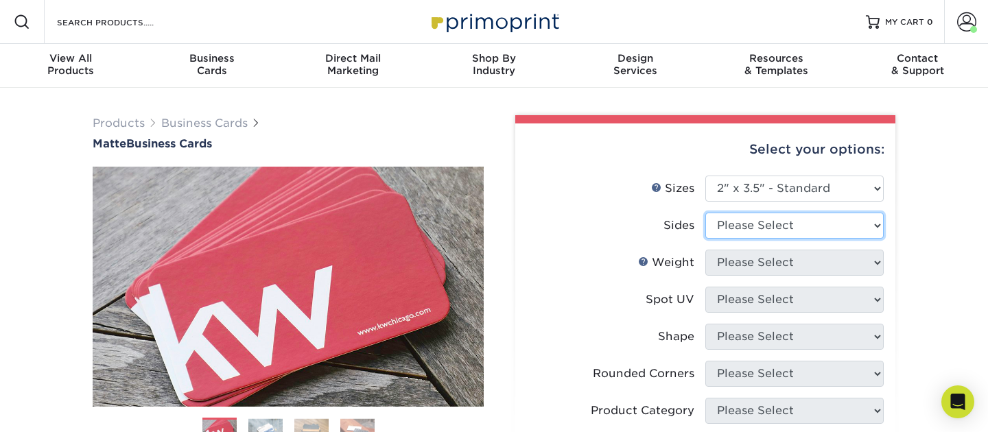
select select "13abbda7-1d64-4f25-8bb2-c179b224825d"
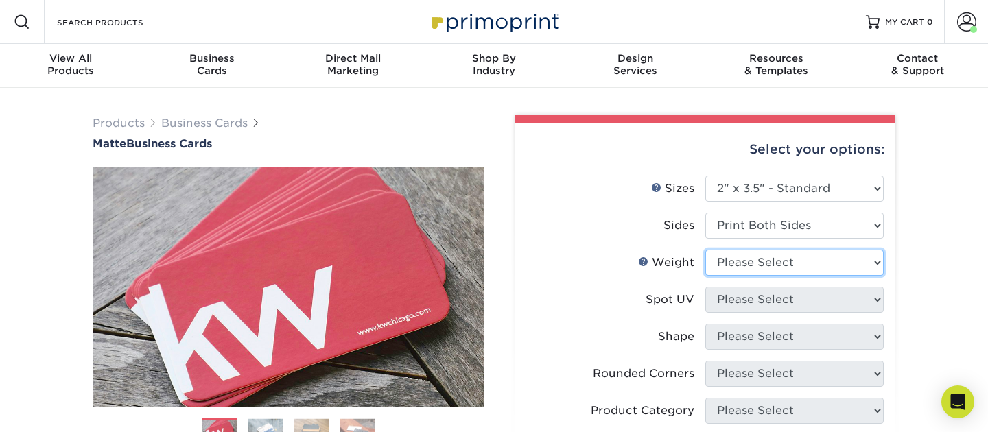
select select "16PT"
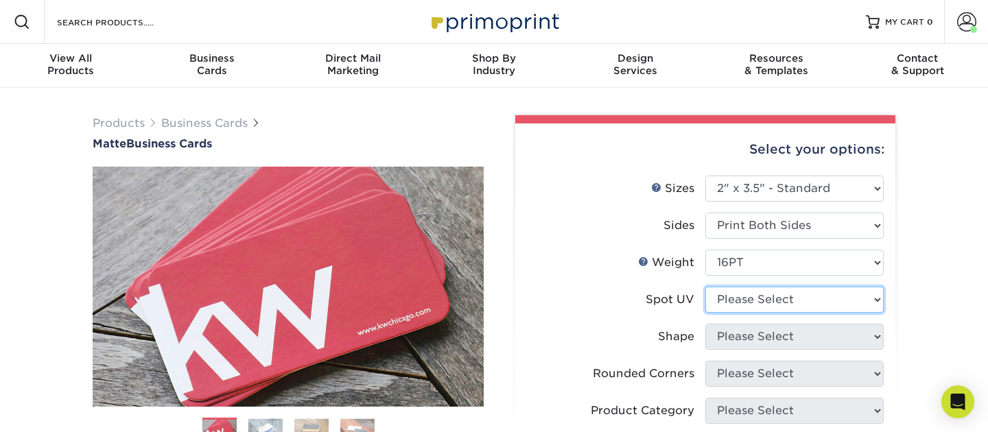
select select "3"
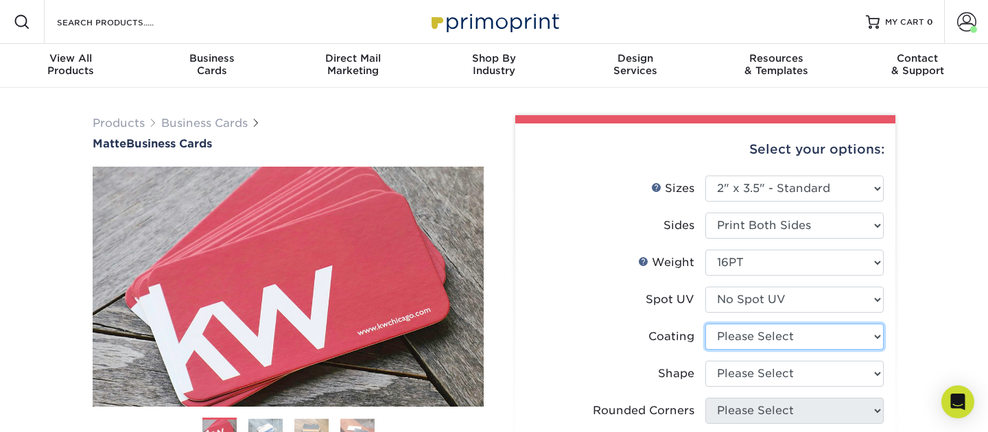
select select "121bb7b5-3b4d-429f-bd8d-bbf80e953313"
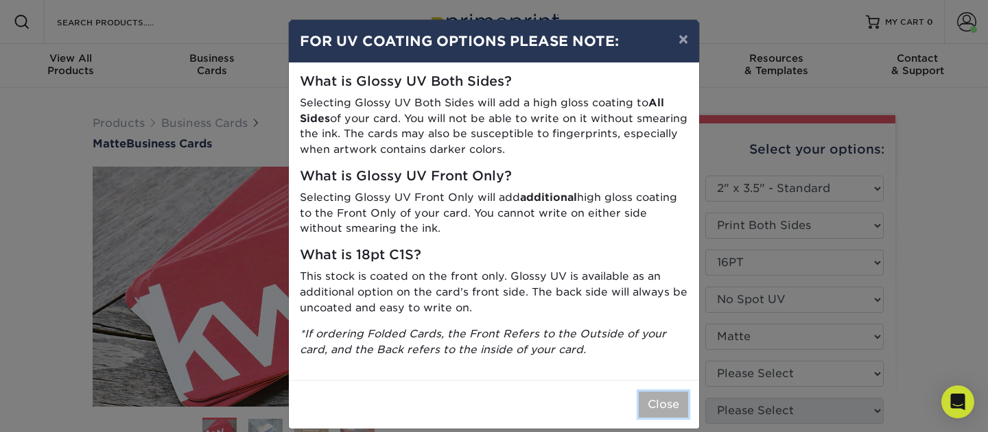
click at [670, 412] on button "Close" at bounding box center [663, 405] width 49 height 26
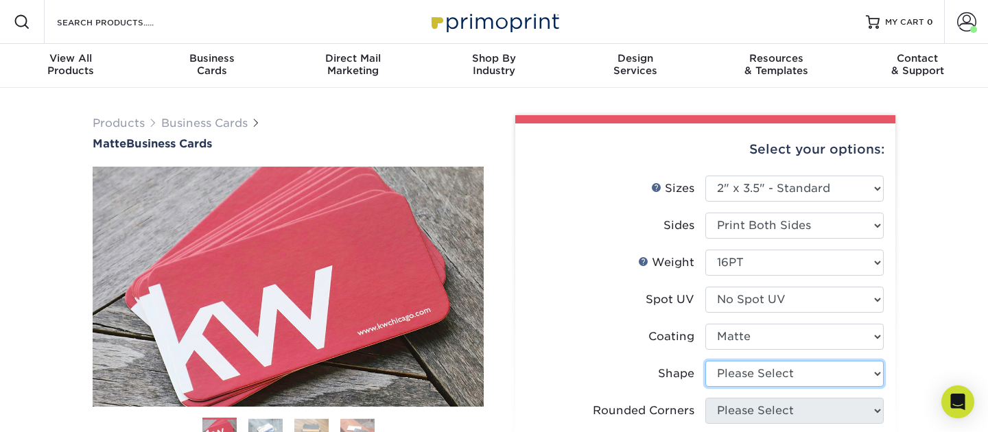
select select "standard"
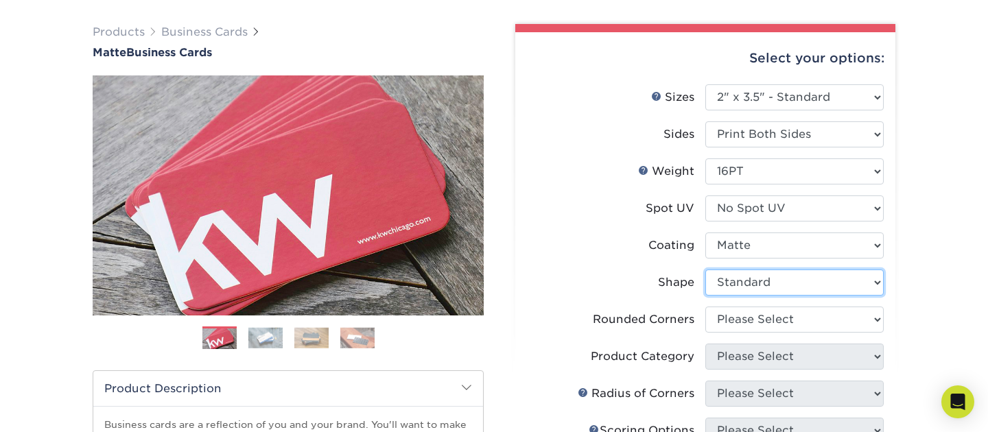
scroll to position [128, 0]
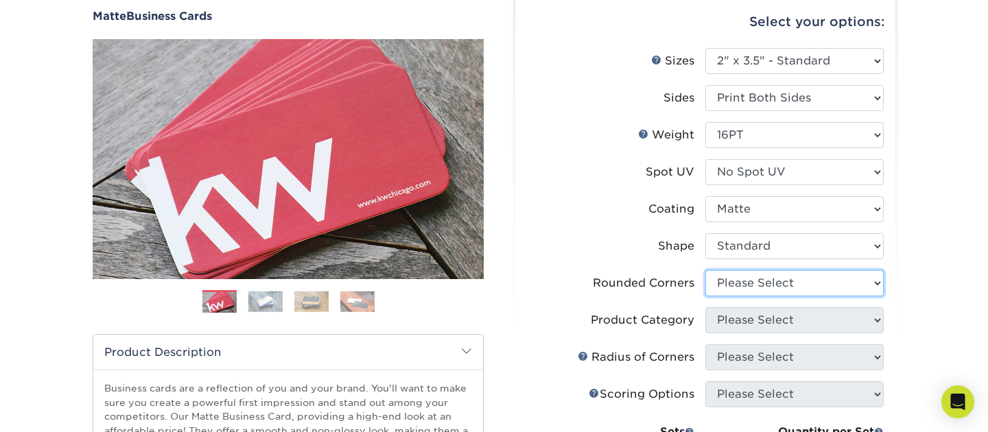
select select "7672df9e-0e0a-464d-8e1f-920c575e4da3"
click option "Yes - Round 4 Corners" at bounding box center [0, 0] width 0 height 0
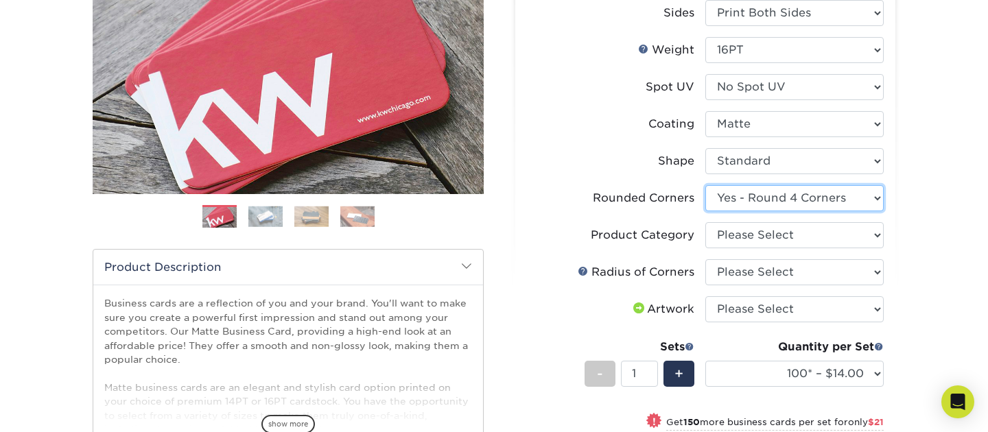
scroll to position [214, 0]
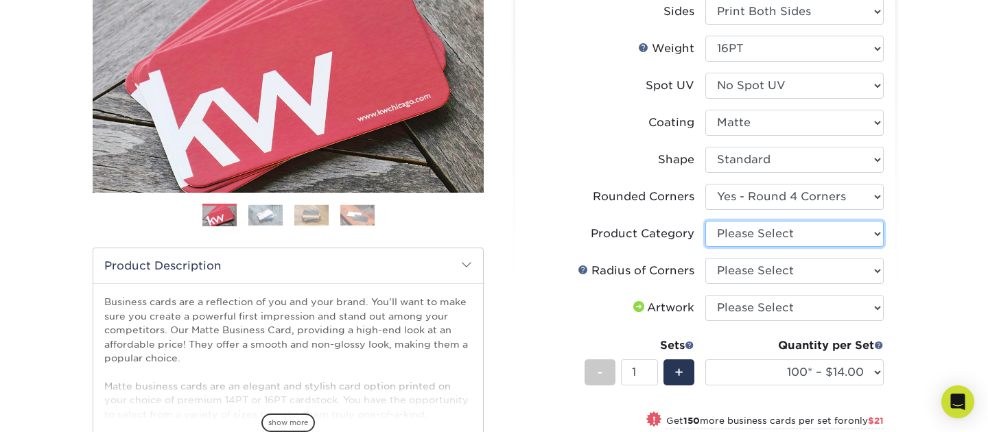
select select "3b5148f1-0588-4f88-a218-97bcfdce65c1"
click option "Business Cards" at bounding box center [0, 0] width 0 height 0
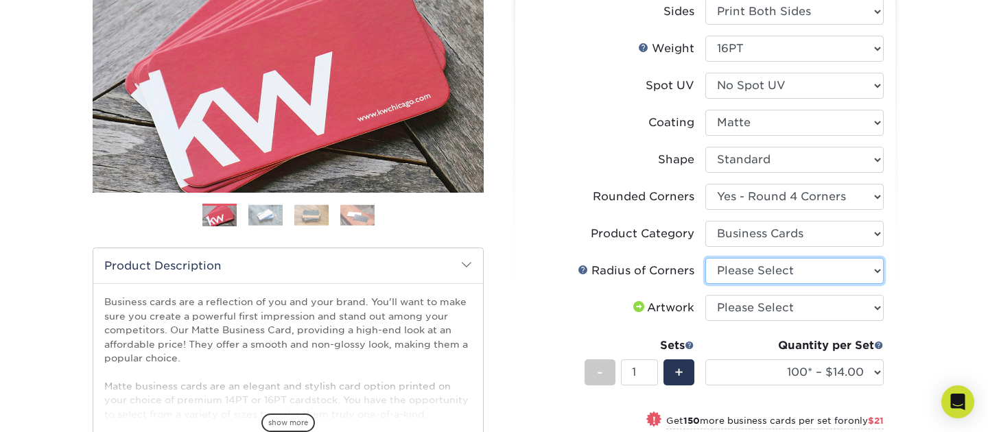
select select "589680c7-ee9a-431b-9d12-d7aeb1386a97"
click option "Rounded 1/8"" at bounding box center [0, 0] width 0 height 0
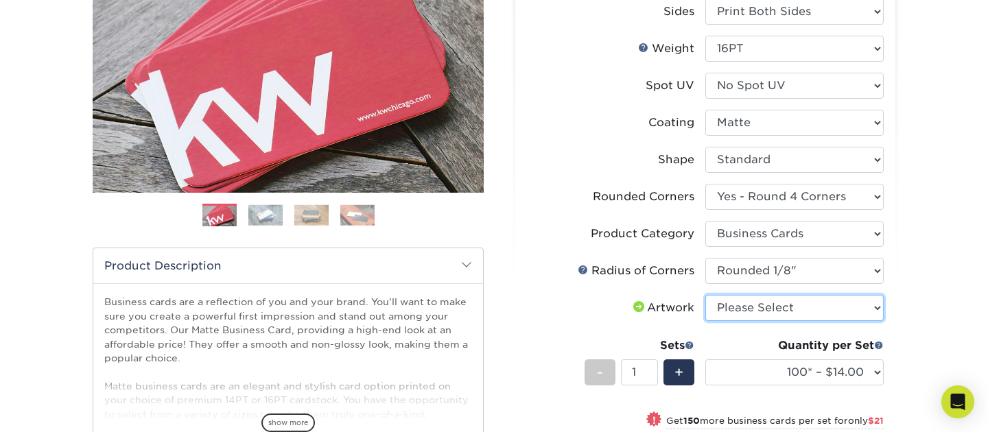
select select "upload"
click option "I will upload files" at bounding box center [0, 0] width 0 height 0
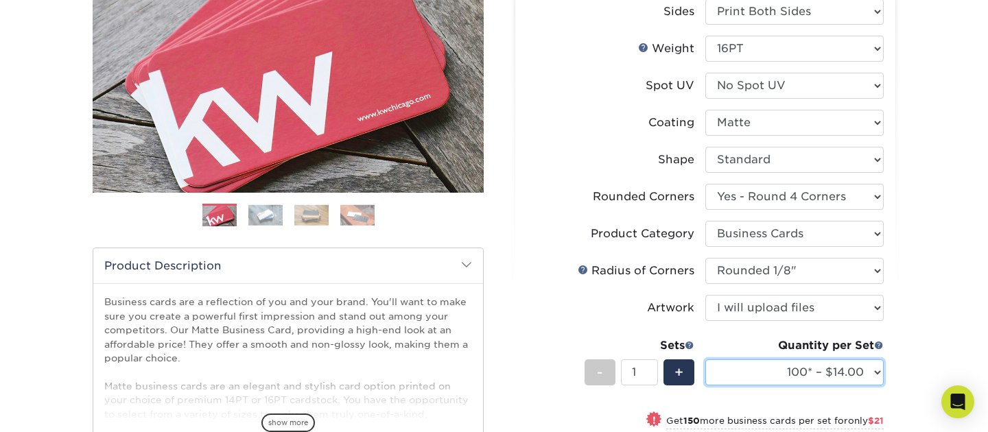
click at [705, 360] on select "100* – $14.00 250* – $35.00 500 – $70.00 1000 – $86.00 2500 – $158.00 5000 – $2…" at bounding box center [794, 373] width 178 height 26
select select "1000 – $86.00"
click option "1000 – $86.00" at bounding box center [0, 0] width 0 height 0
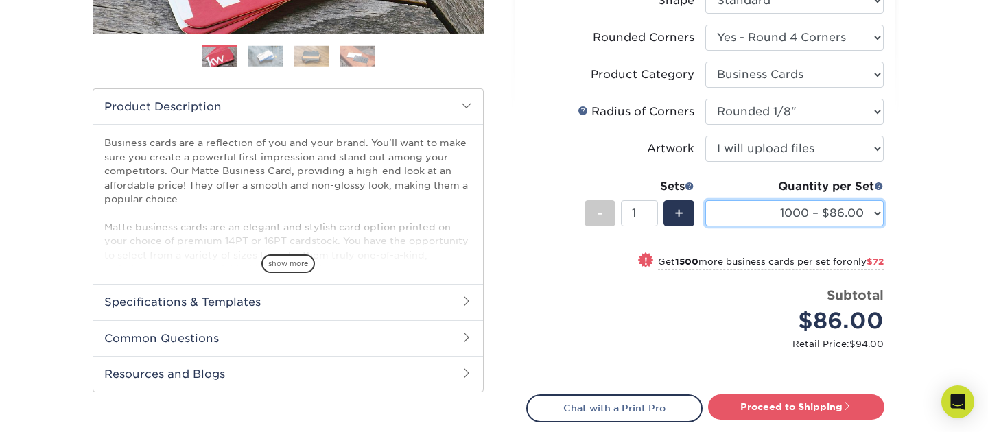
scroll to position [378, 0]
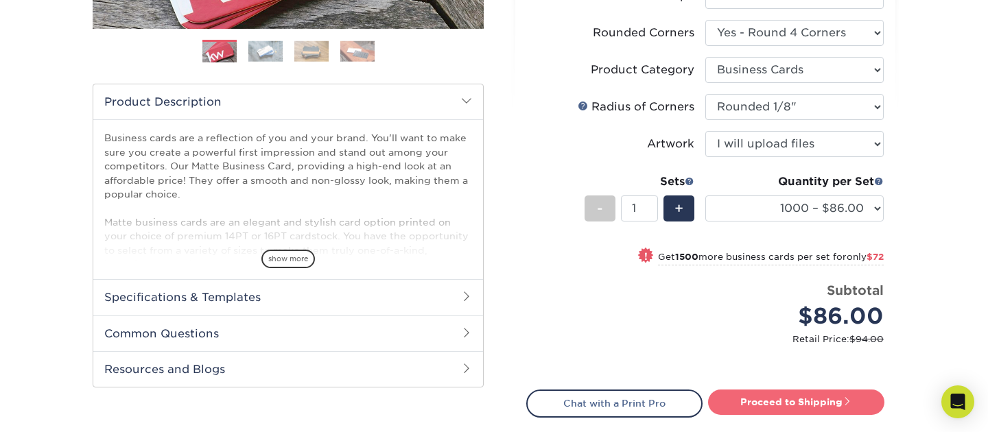
click at [751, 401] on link "Proceed to Shipping" at bounding box center [796, 402] width 176 height 25
type input "Set 1"
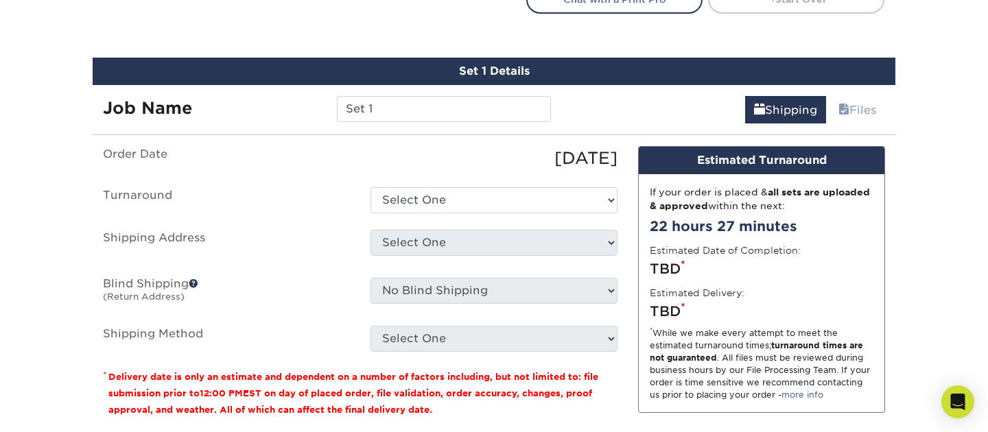
scroll to position [805, 0]
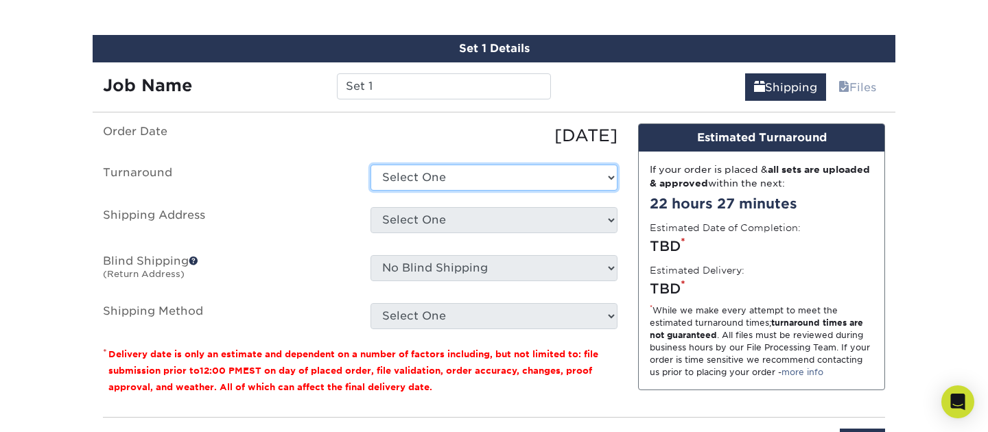
select select "5d2a04aa-b3c9-42b9-97a3-f29de9906fda"
click option "Next Business Day" at bounding box center [0, 0] width 0 height 0
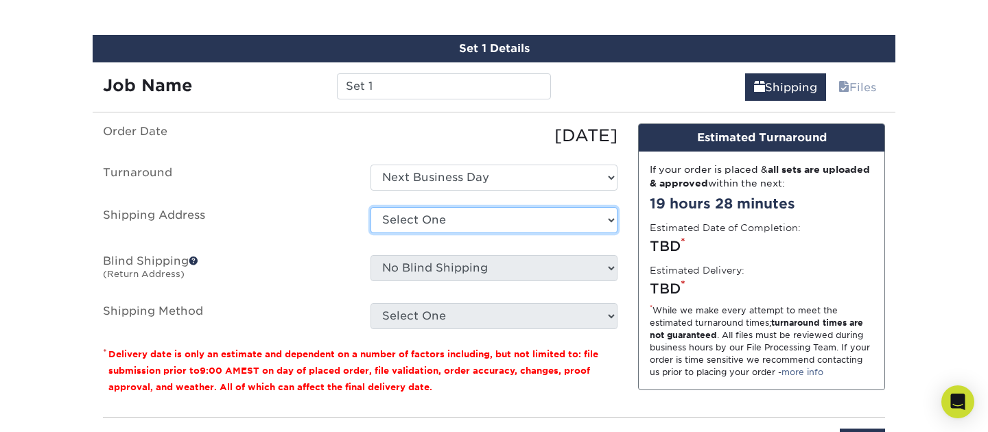
select select "98267"
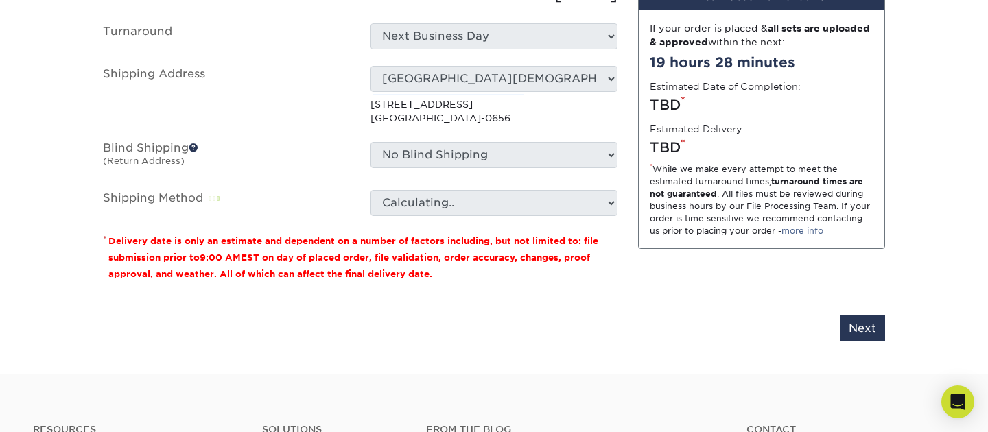
scroll to position [948, 0]
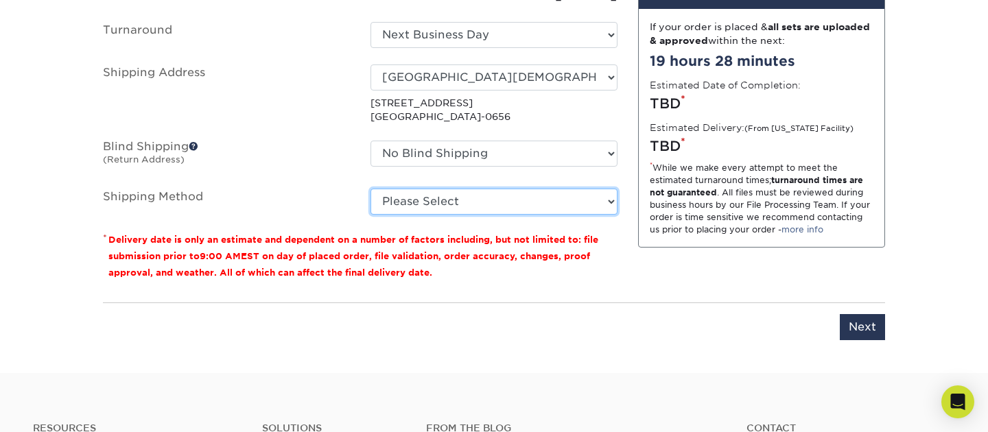
select select "02"
click option "2 Day Air Shipping (+$16.64)" at bounding box center [0, 0] width 0 height 0
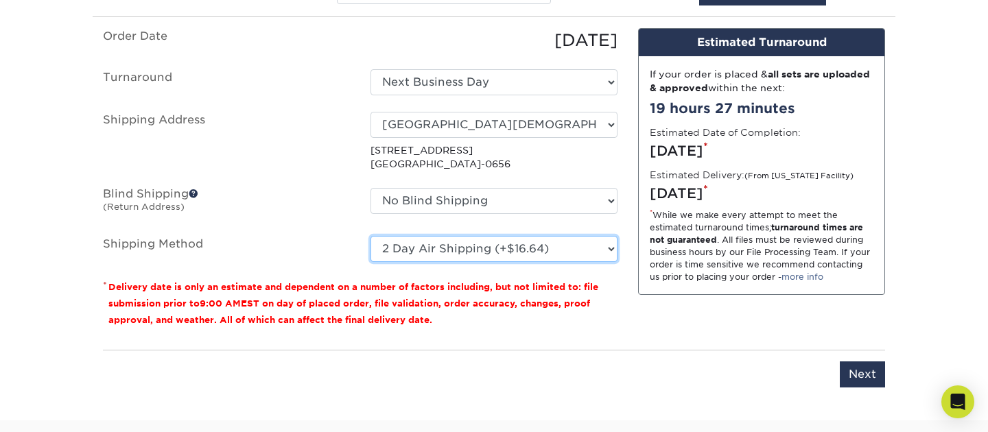
scroll to position [902, 0]
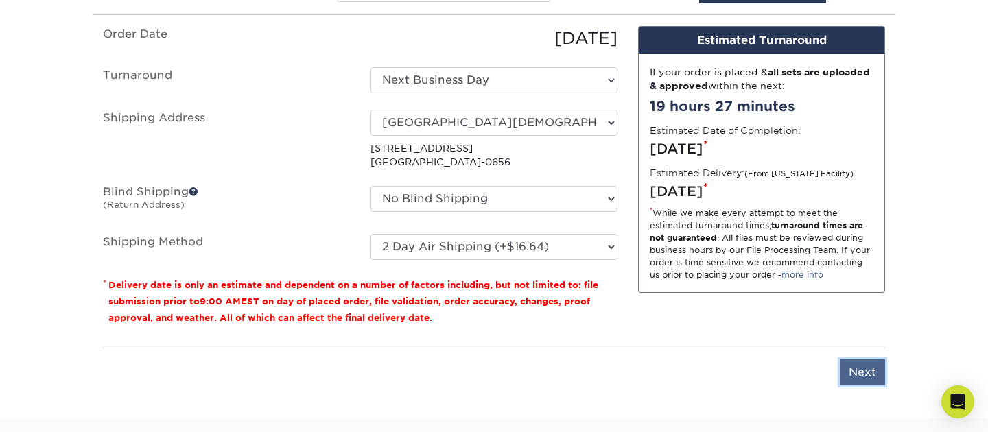
click at [857, 372] on input "Next" at bounding box center [862, 373] width 45 height 26
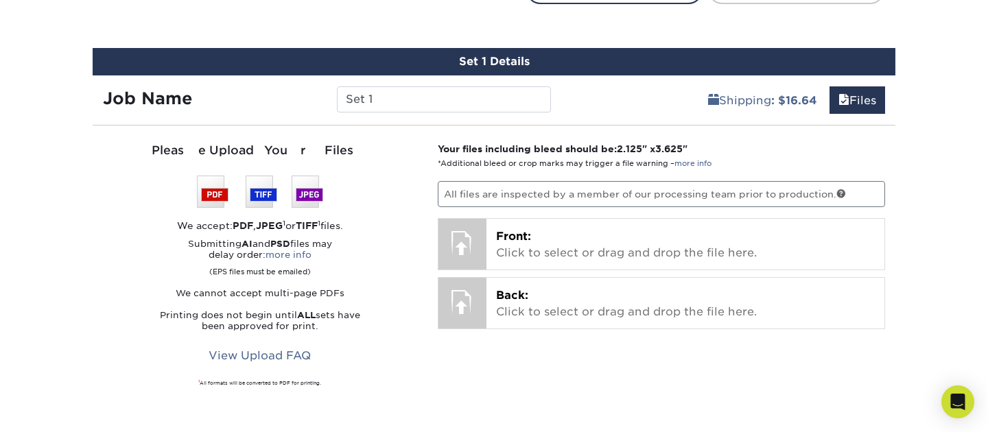
scroll to position [791, 0]
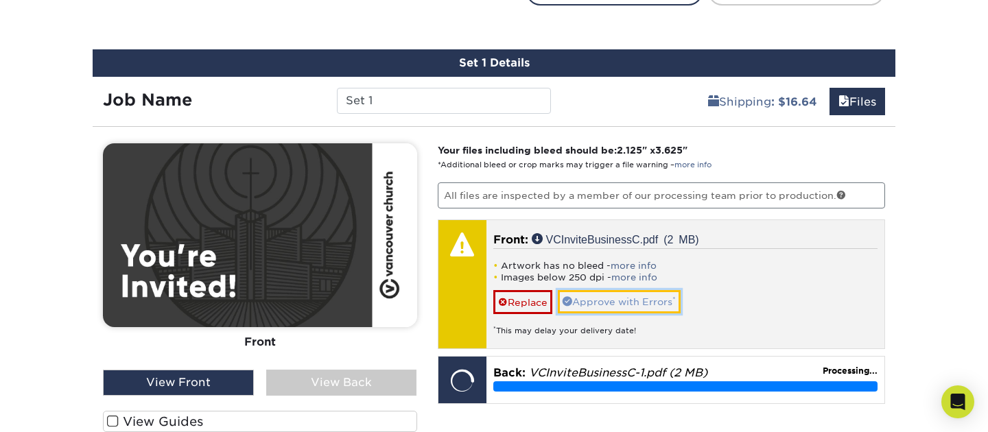
click at [627, 302] on link "Approve with Errors *" at bounding box center [619, 301] width 123 height 23
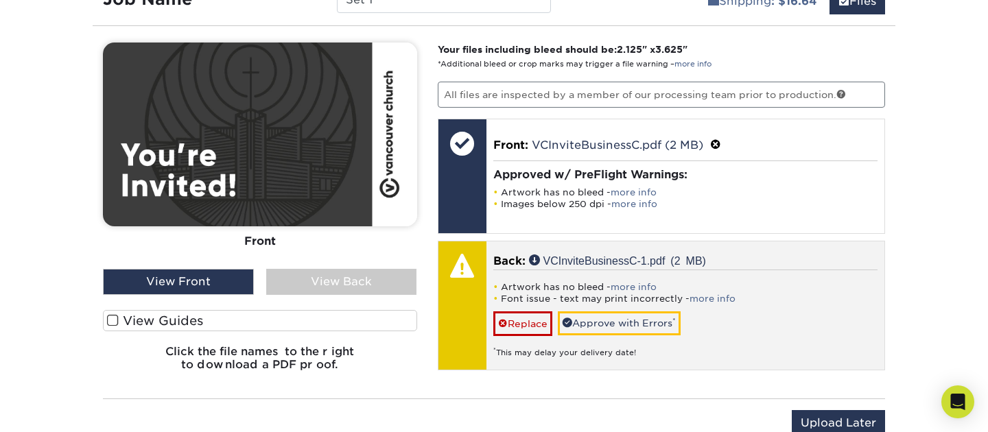
scroll to position [893, 0]
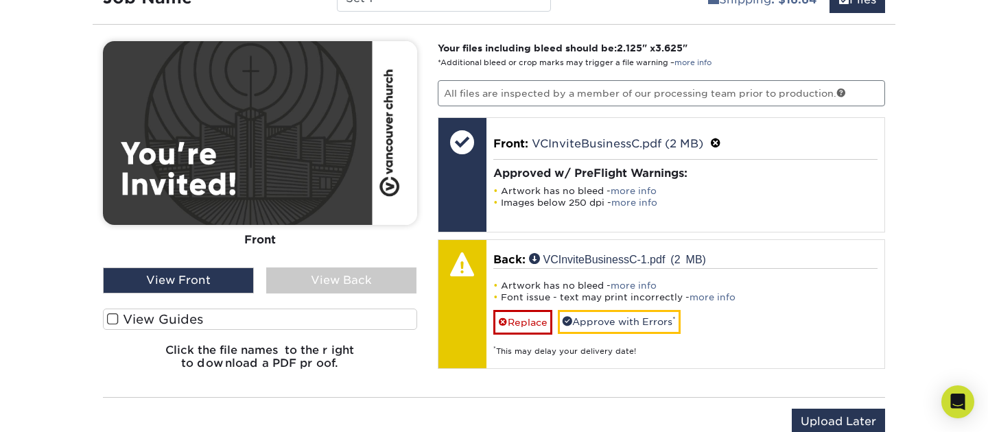
click at [320, 278] on div "View Back" at bounding box center [341, 281] width 151 height 26
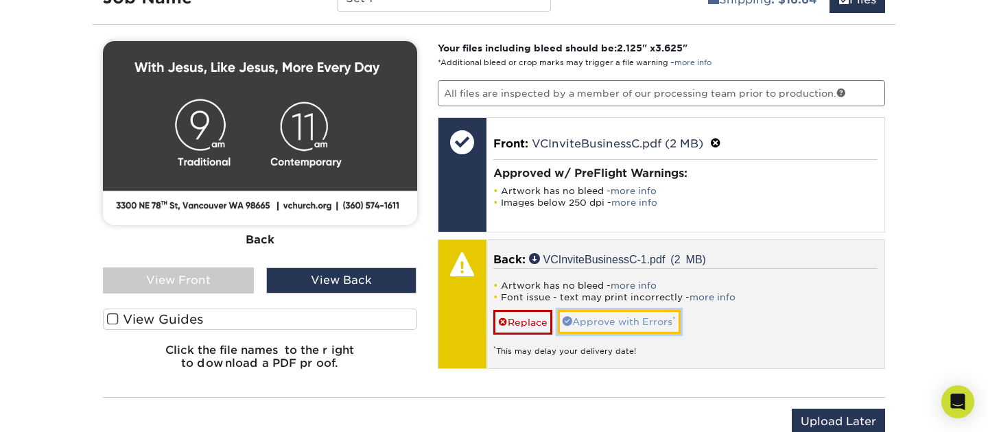
click at [629, 328] on link "Approve with Errors *" at bounding box center [619, 321] width 123 height 23
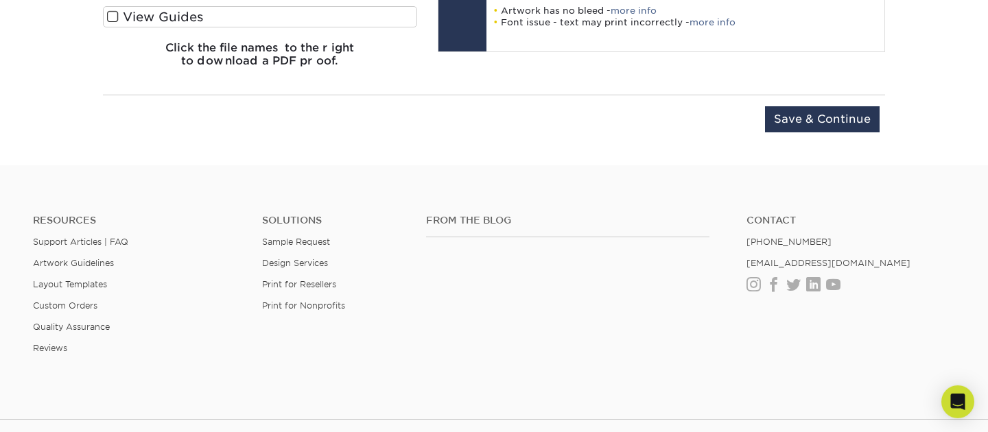
scroll to position [1182, 0]
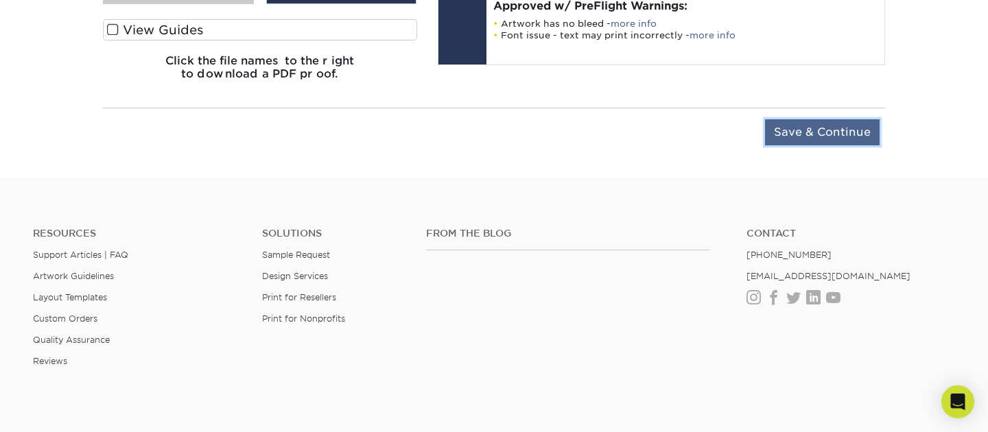
click at [826, 132] on input "Save & Continue" at bounding box center [822, 132] width 115 height 26
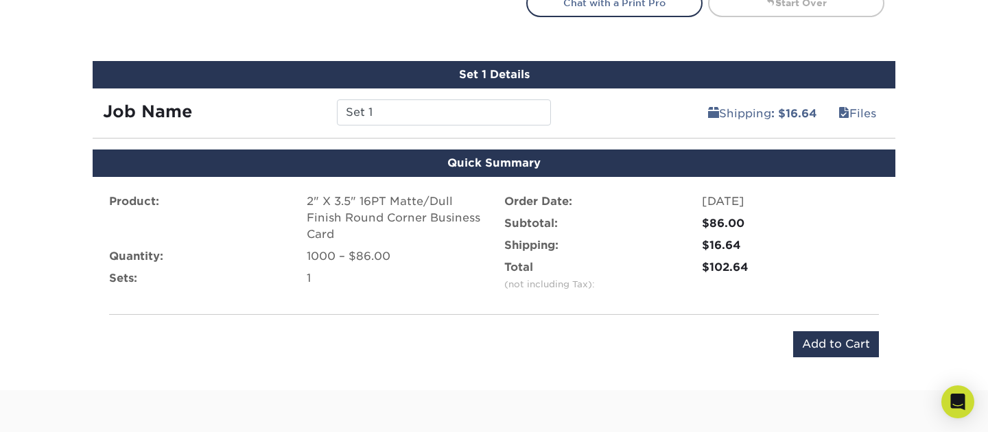
scroll to position [778, 0]
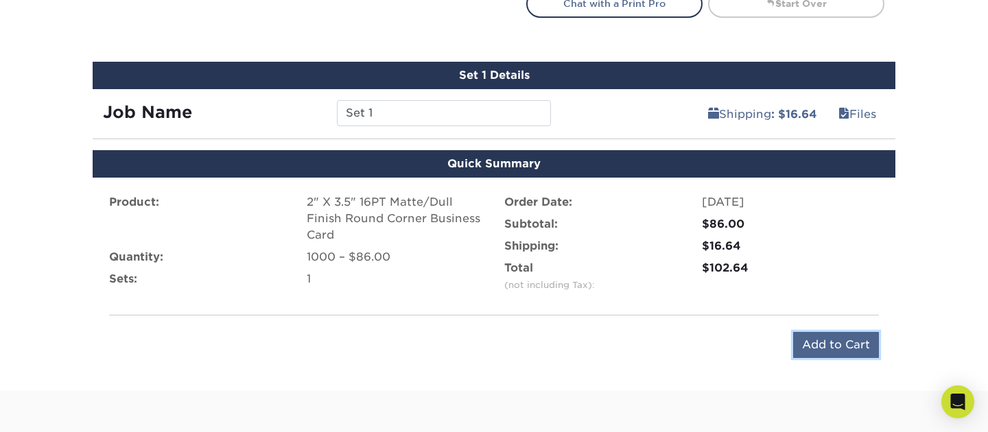
click at [828, 349] on input "Add to Cart" at bounding box center [836, 345] width 86 height 26
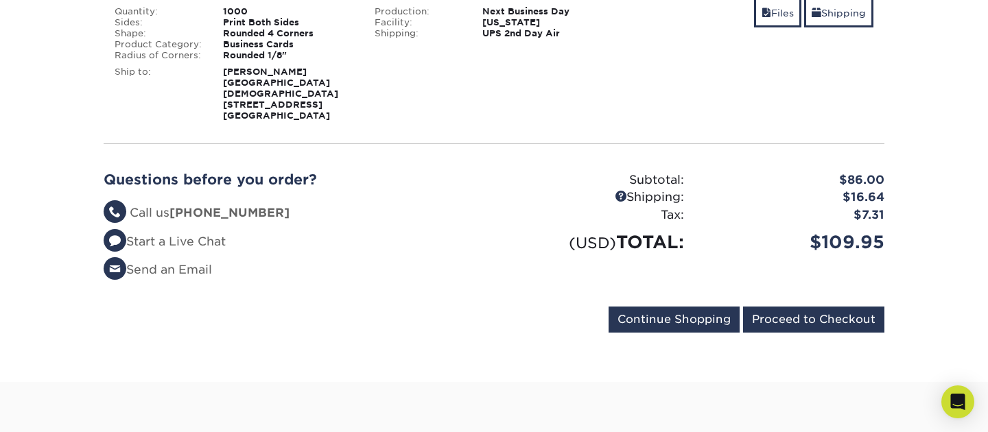
scroll to position [282, 0]
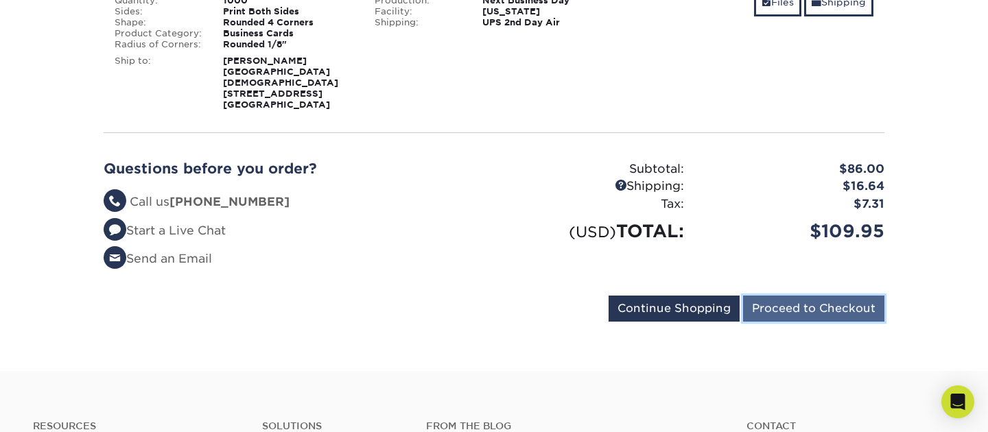
click at [808, 307] on input "Proceed to Checkout" at bounding box center [813, 309] width 141 height 26
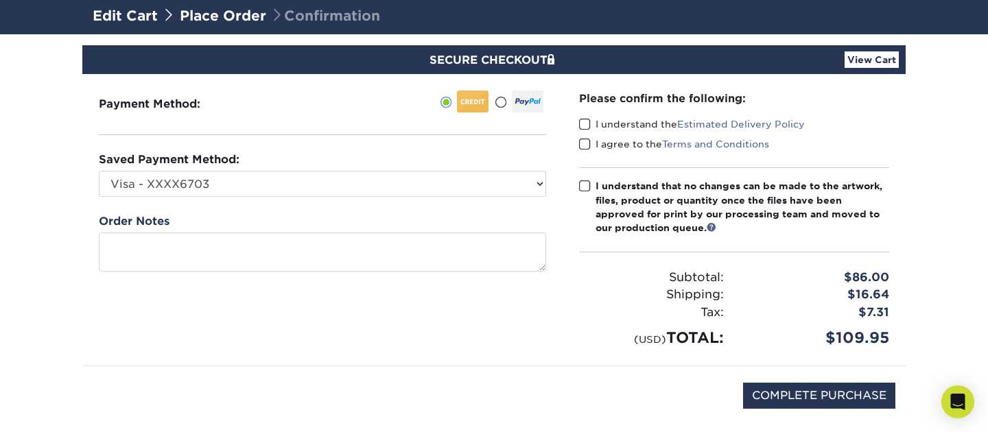
scroll to position [88, 0]
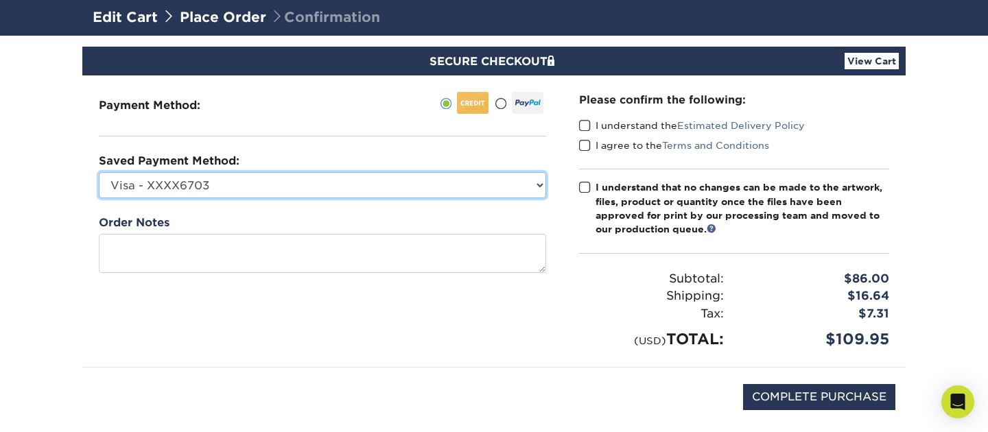
click at [535, 182] on select "Visa - XXXX6703 Visa - XXXX6249 New Credit Card" at bounding box center [322, 185] width 447 height 26
click option "Visa - XXXX6703" at bounding box center [0, 0] width 0 height 0
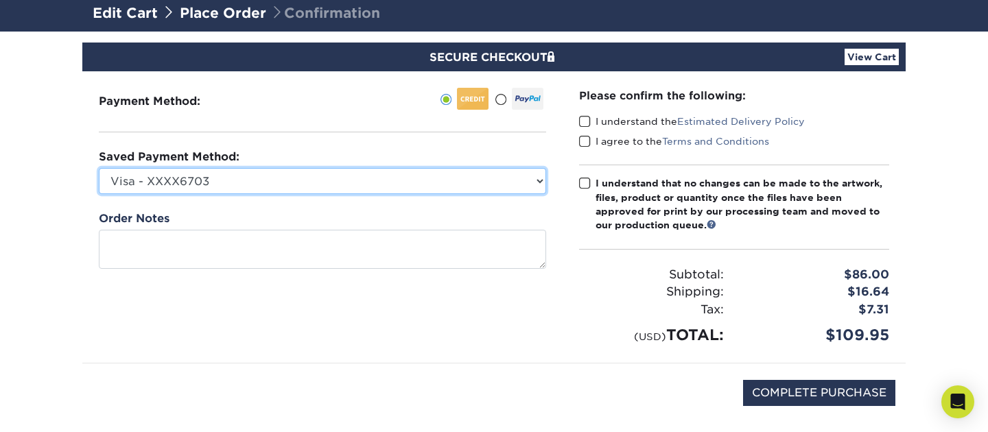
scroll to position [91, 0]
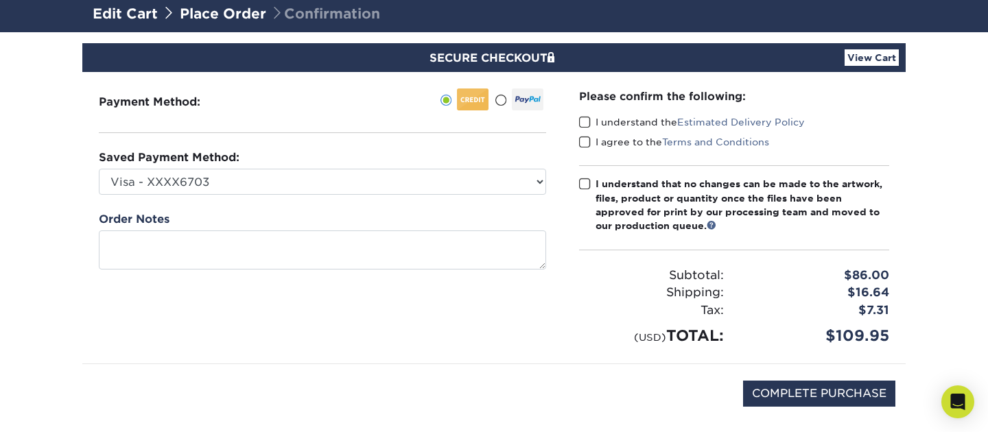
click at [588, 123] on span at bounding box center [585, 122] width 12 height 13
click at [0, 0] on input "I understand the Estimated Delivery Policy" at bounding box center [0, 0] width 0 height 0
click at [586, 144] on span at bounding box center [585, 142] width 12 height 13
click at [0, 0] on input "I agree to the Terms and Conditions" at bounding box center [0, 0] width 0 height 0
click at [585, 181] on span at bounding box center [585, 184] width 12 height 13
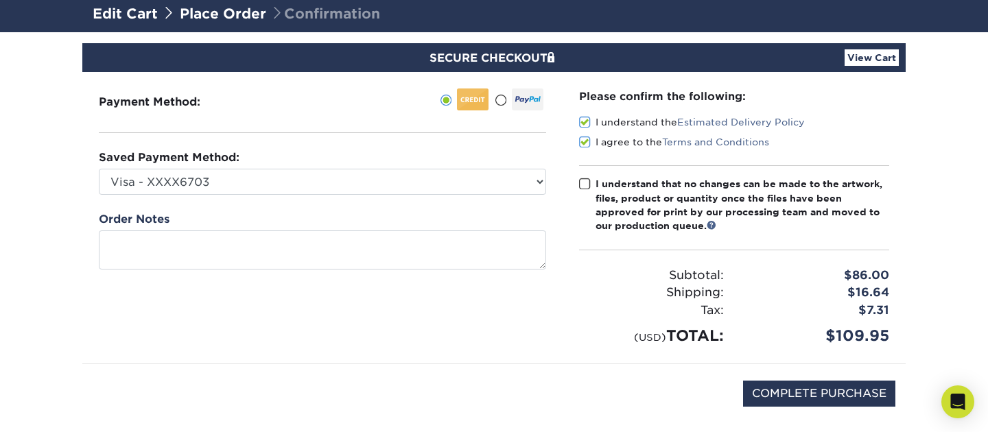
click at [0, 0] on input "I understand that no changes can be made to the artwork, files, product or quan…" at bounding box center [0, 0] width 0 height 0
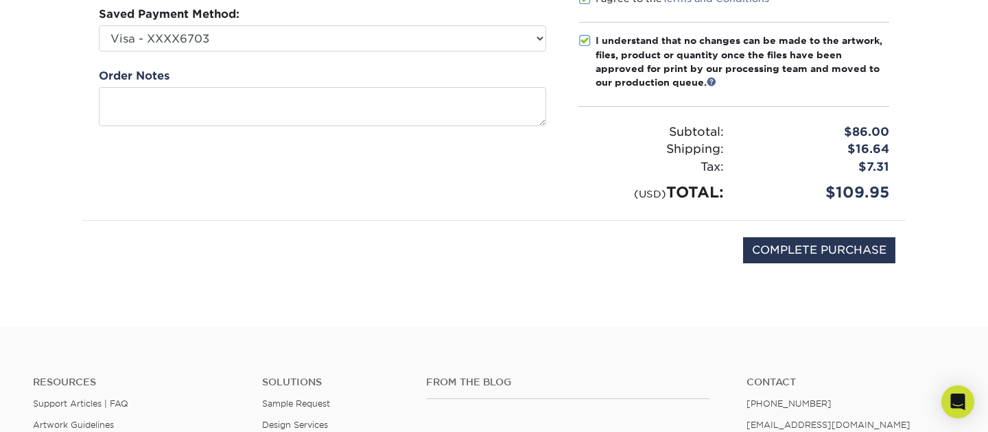
scroll to position [244, 0]
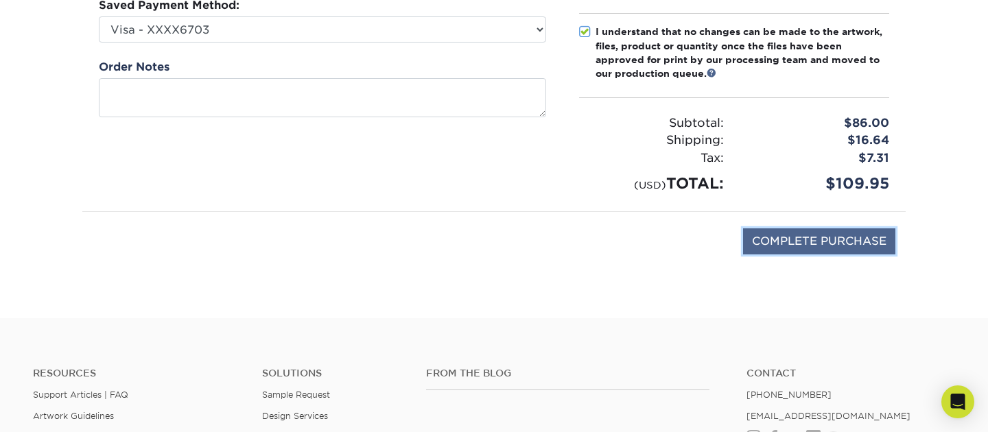
click at [828, 248] on input "COMPLETE PURCHASE" at bounding box center [819, 242] width 152 height 26
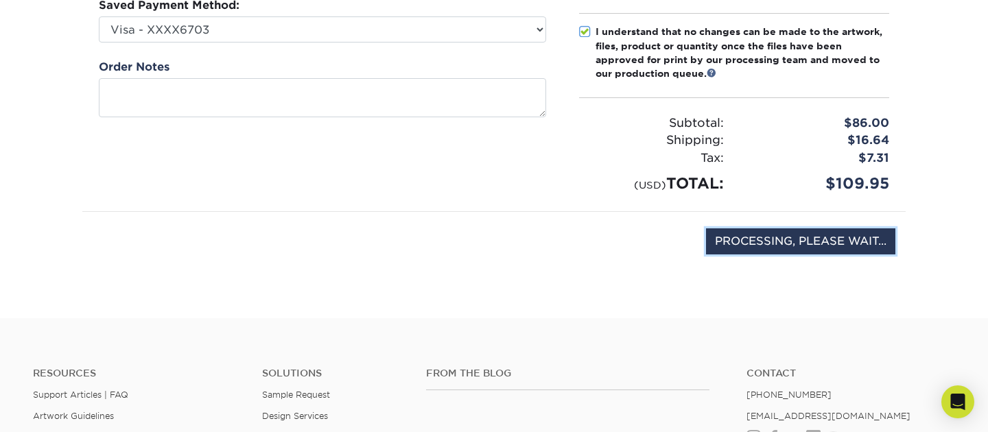
type input "COMPLETE PURCHASE"
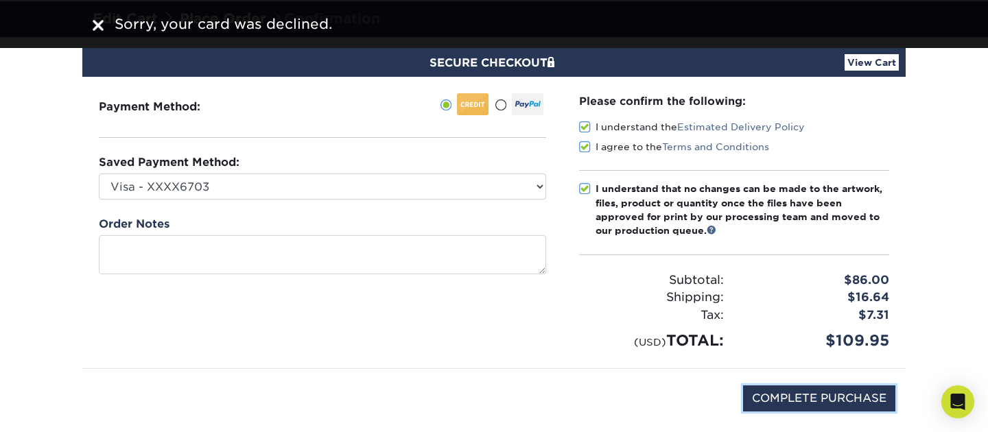
scroll to position [61, 0]
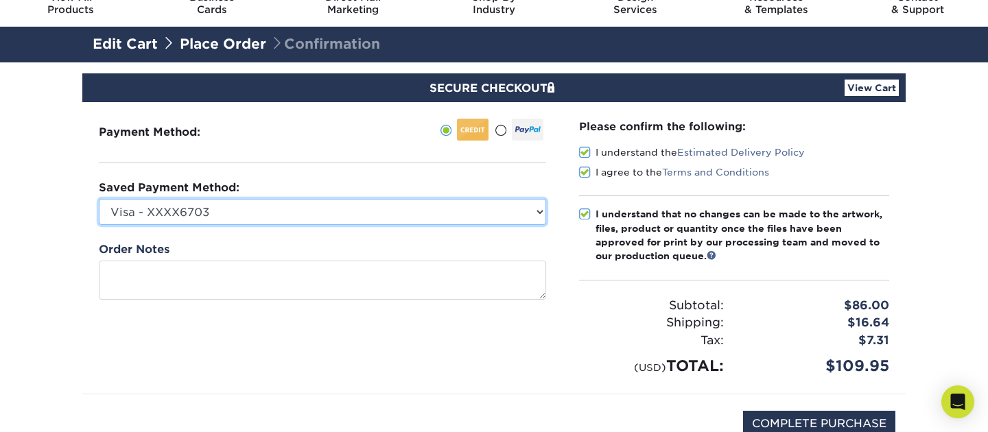
select select
click option "New Credit Card" at bounding box center [0, 0] width 0 height 0
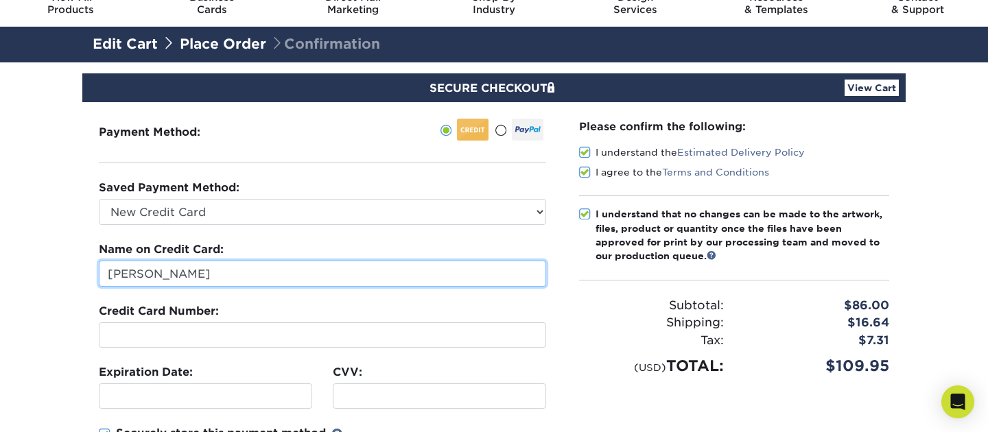
click at [220, 275] on input "Jill Mills" at bounding box center [322, 274] width 447 height 26
type input "Kynsie Riedel"
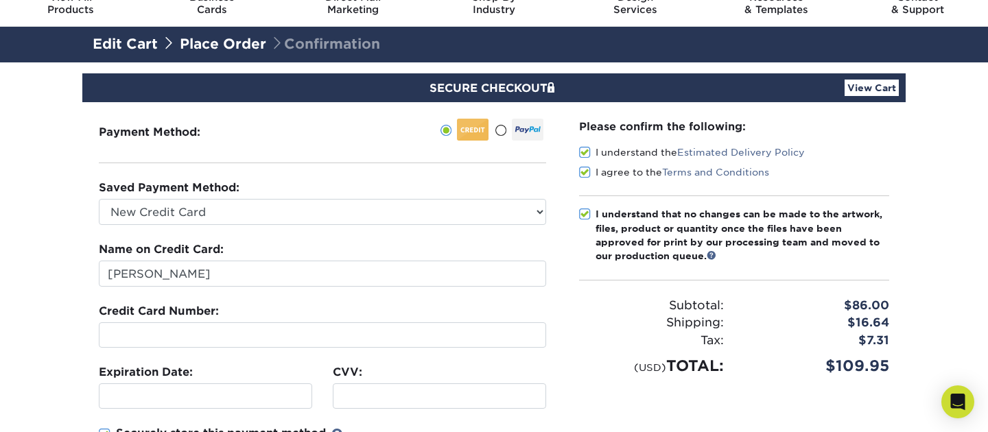
click at [352, 152] on div "Payment Method:" at bounding box center [322, 348] width 480 height 492
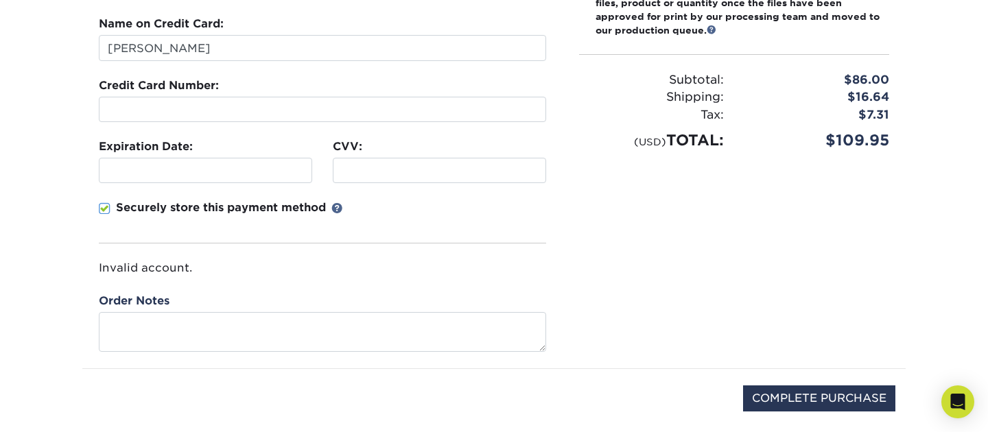
scroll to position [288, 0]
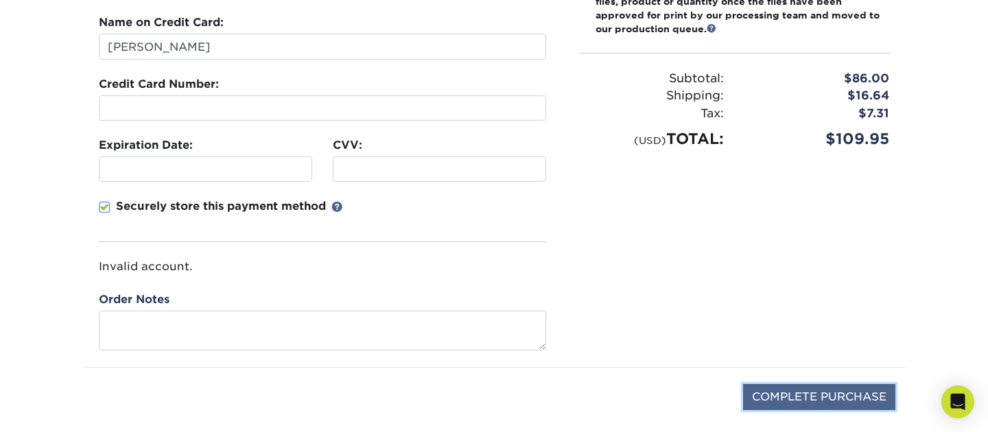
click at [762, 392] on input "COMPLETE PURCHASE" at bounding box center [819, 397] width 152 height 26
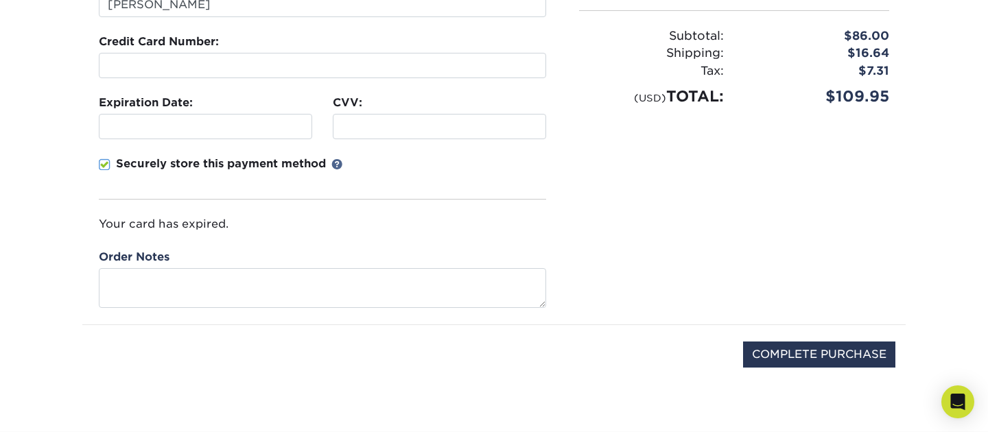
scroll to position [318, 0]
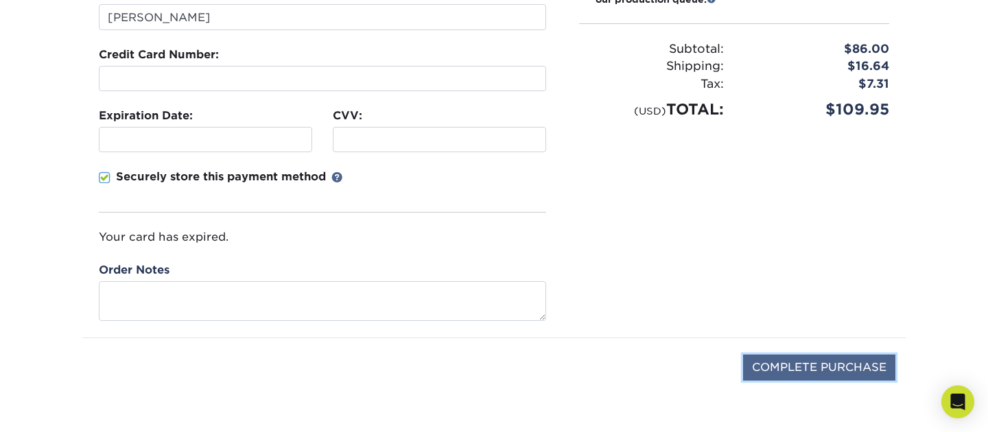
click at [781, 366] on input "COMPLETE PURCHASE" at bounding box center [819, 368] width 152 height 26
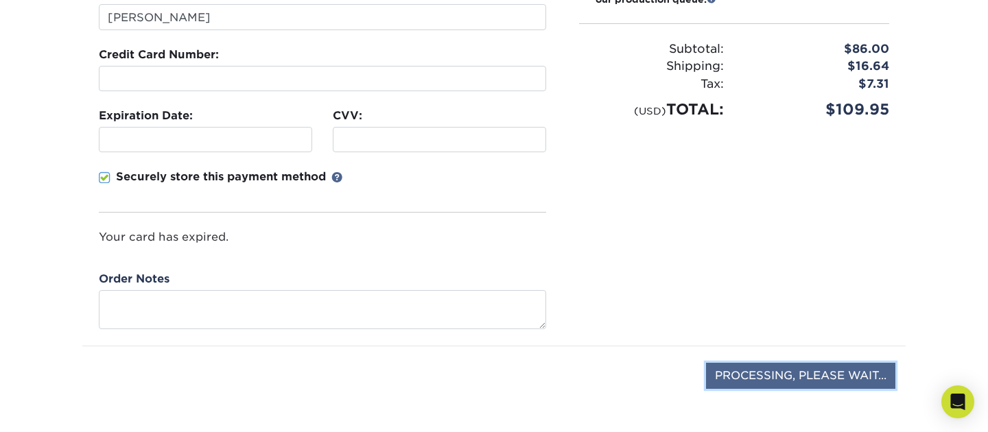
type input "PROCESSING, PLEASE WAIT..."
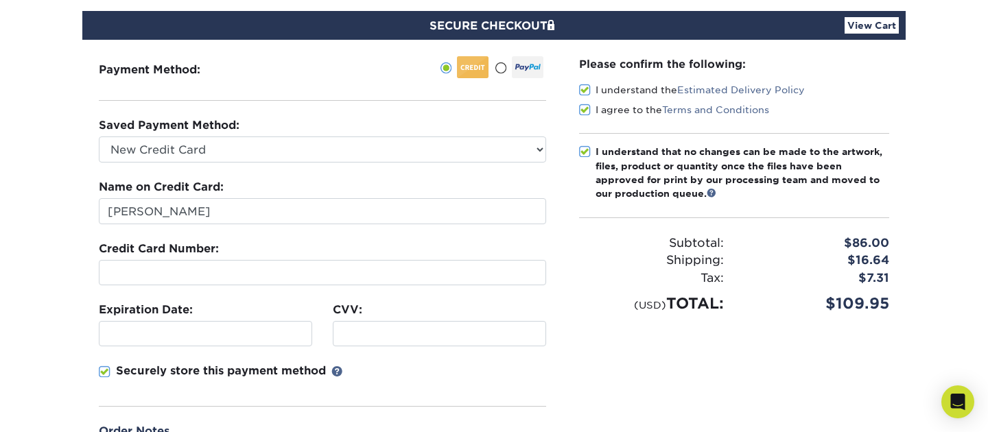
scroll to position [107, 0]
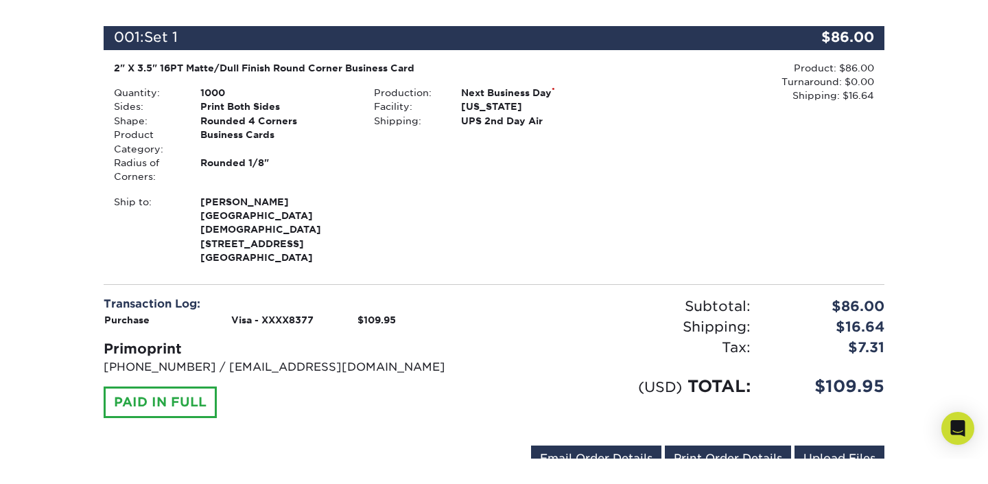
scroll to position [382, 0]
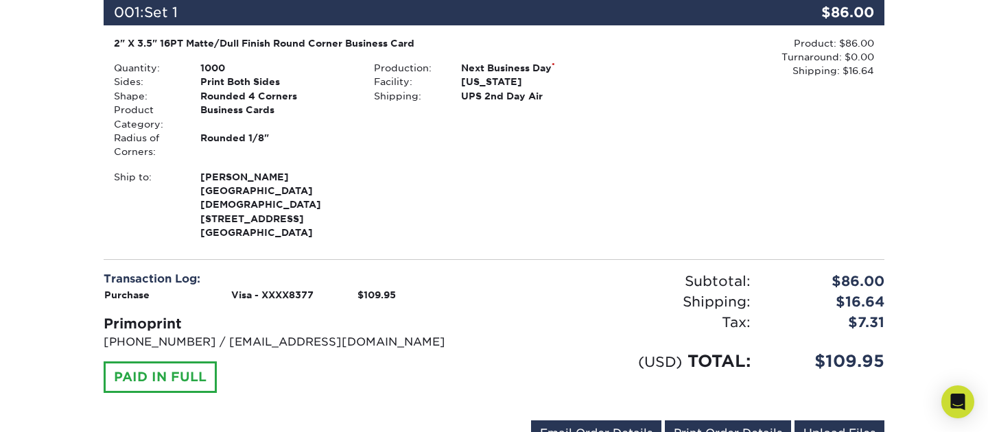
click at [440, 117] on div "Production: Next Business Day * Facility: [US_STATE] Shipping: UPS 2nd Day Air" at bounding box center [494, 110] width 260 height 98
click at [464, 421] on div "[EMAIL_ADDRESS][DOMAIN_NAME] Send Email Order Details Print Order Details Uploa…" at bounding box center [494, 437] width 781 height 32
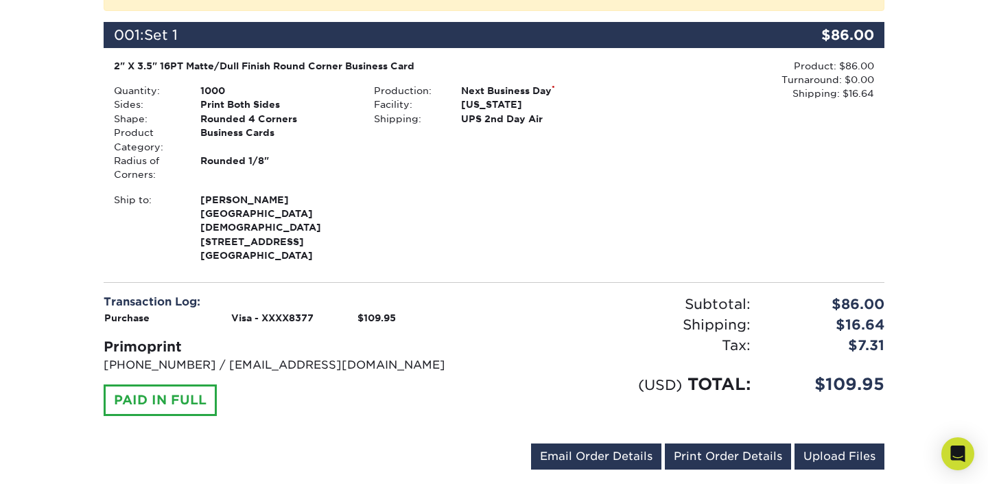
scroll to position [357, 0]
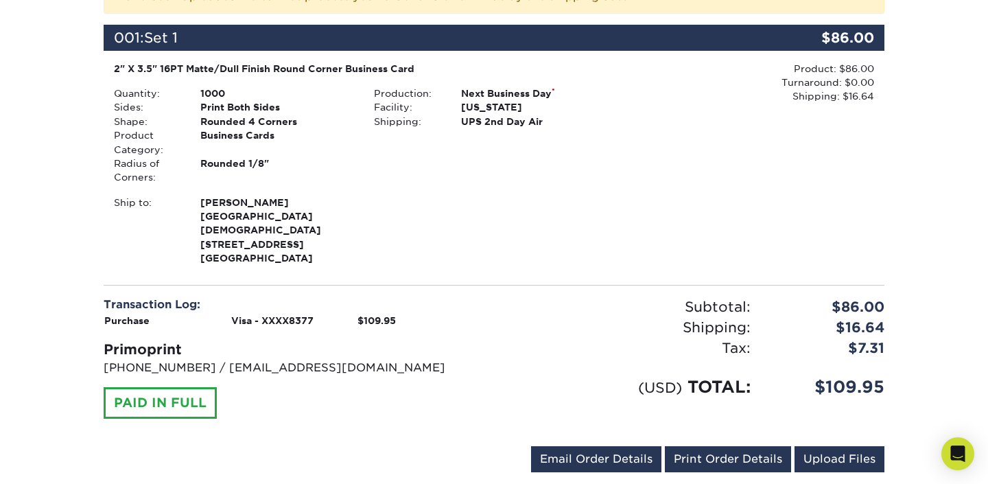
click at [758, 432] on div "Your order has been placed! Order #: 25821-13674-74653 [DATE] 1:36pm Go to My A…" at bounding box center [493, 144] width 823 height 754
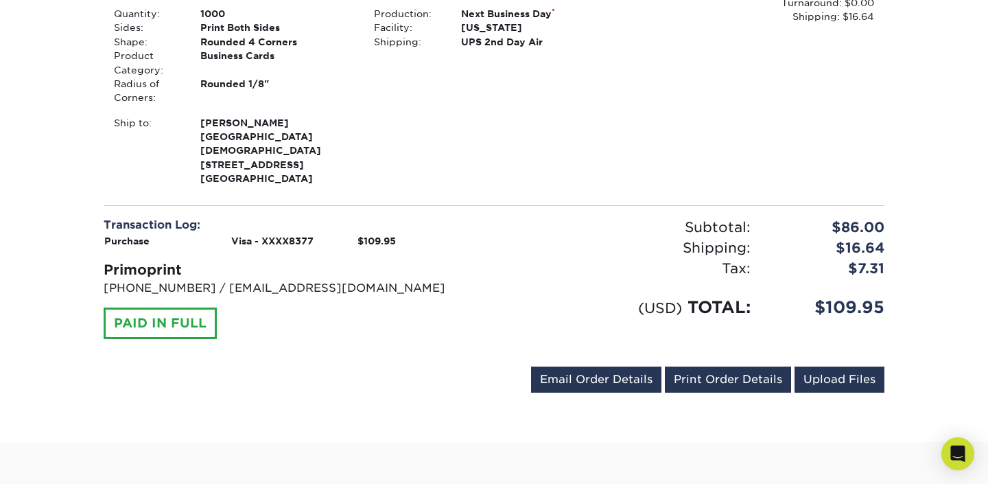
scroll to position [437, 0]
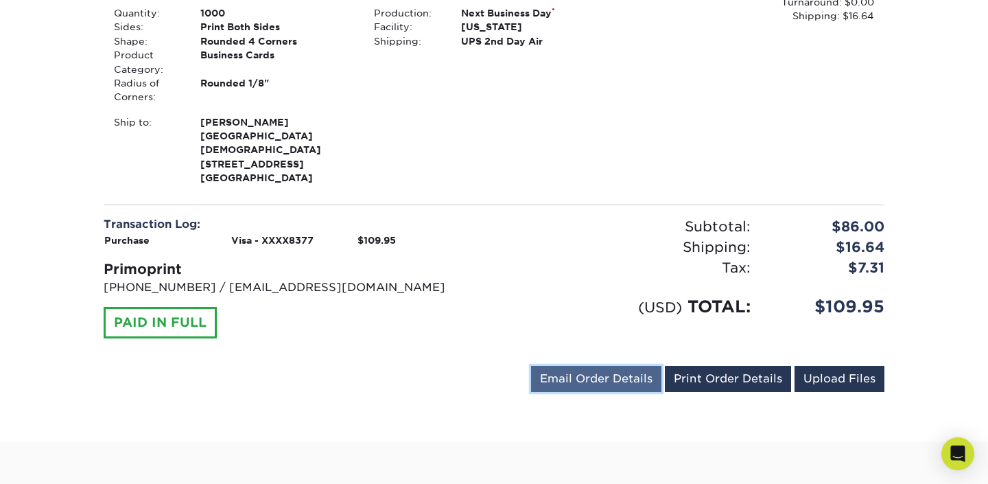
click at [631, 366] on link "Email Order Details" at bounding box center [596, 379] width 130 height 26
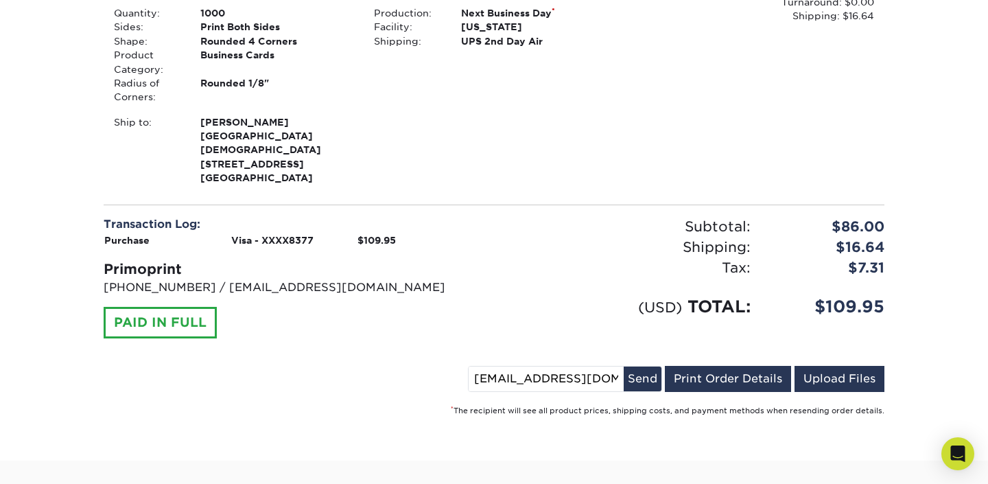
drag, startPoint x: 514, startPoint y: 366, endPoint x: 446, endPoint y: 359, distance: 68.4
click at [469, 366] on input "[EMAIL_ADDRESS][DOMAIN_NAME]" at bounding box center [546, 378] width 155 height 25
type input "[EMAIL_ADDRESS][DOMAIN_NAME]"
click at [653, 369] on button "Send" at bounding box center [643, 378] width 38 height 25
